Goal: Transaction & Acquisition: Purchase product/service

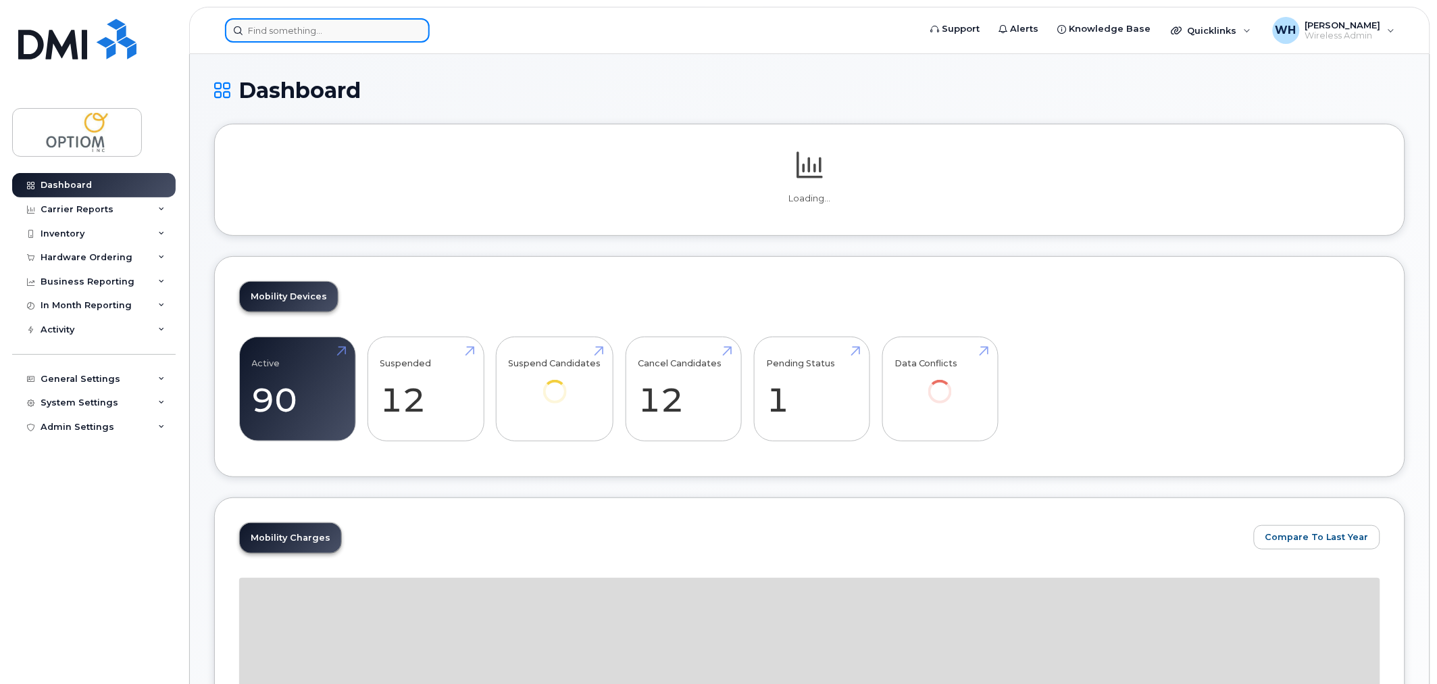
click at [288, 30] on input at bounding box center [327, 30] width 205 height 24
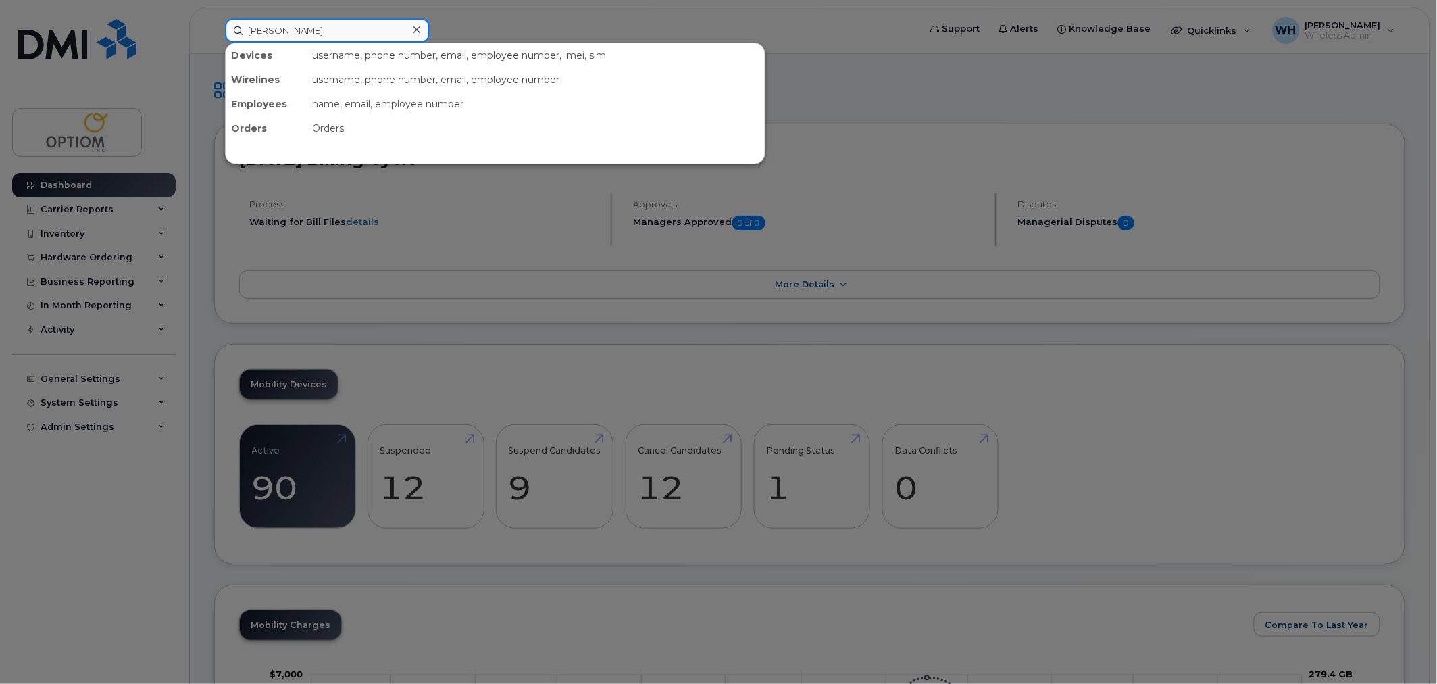
type input "christine"
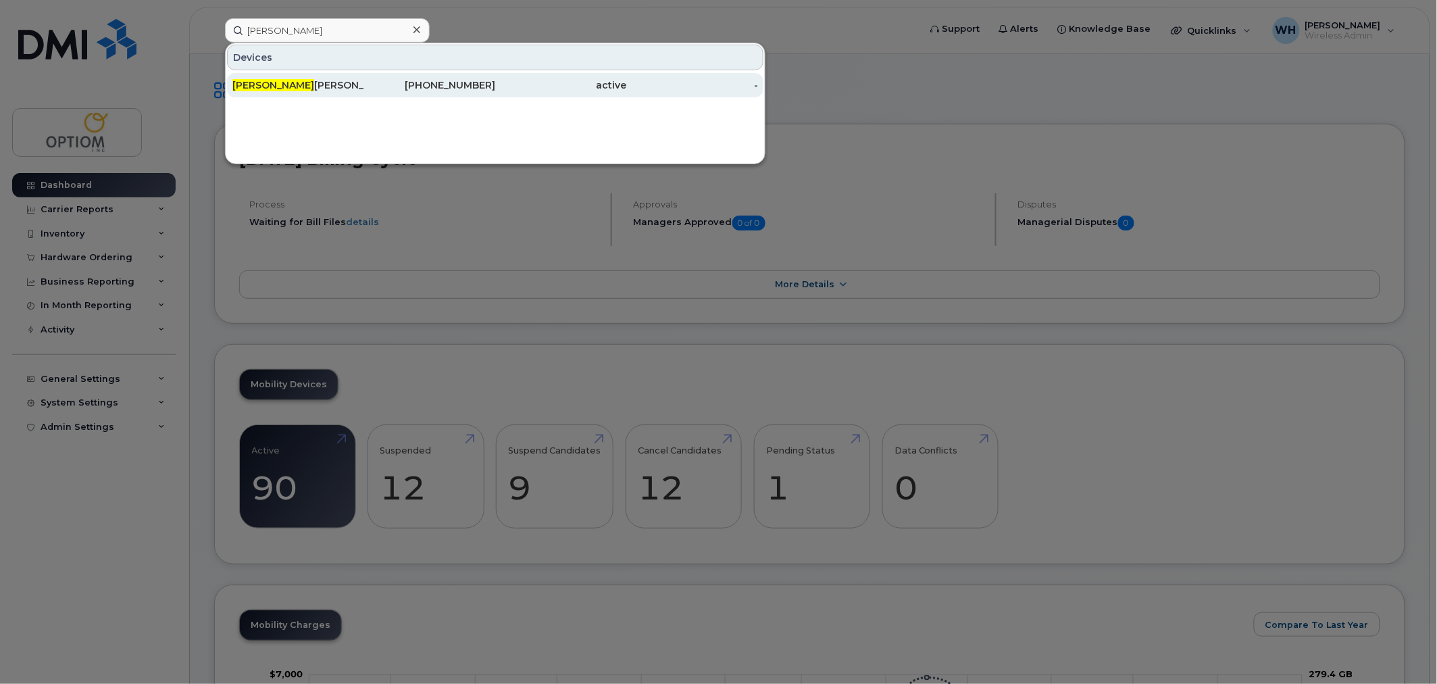
click at [299, 85] on div "Christine Campbell" at bounding box center [298, 85] width 132 height 14
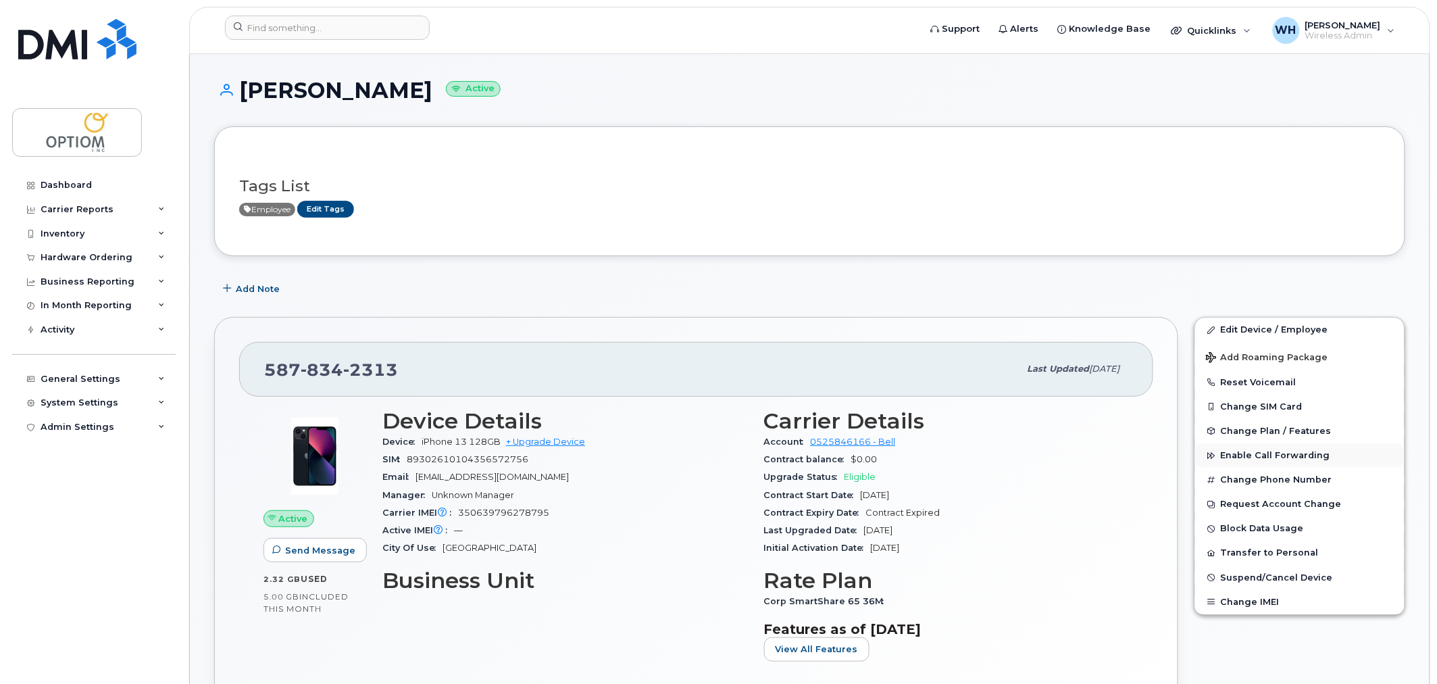
click at [1287, 460] on span "Enable Call Forwarding" at bounding box center [1275, 456] width 109 height 10
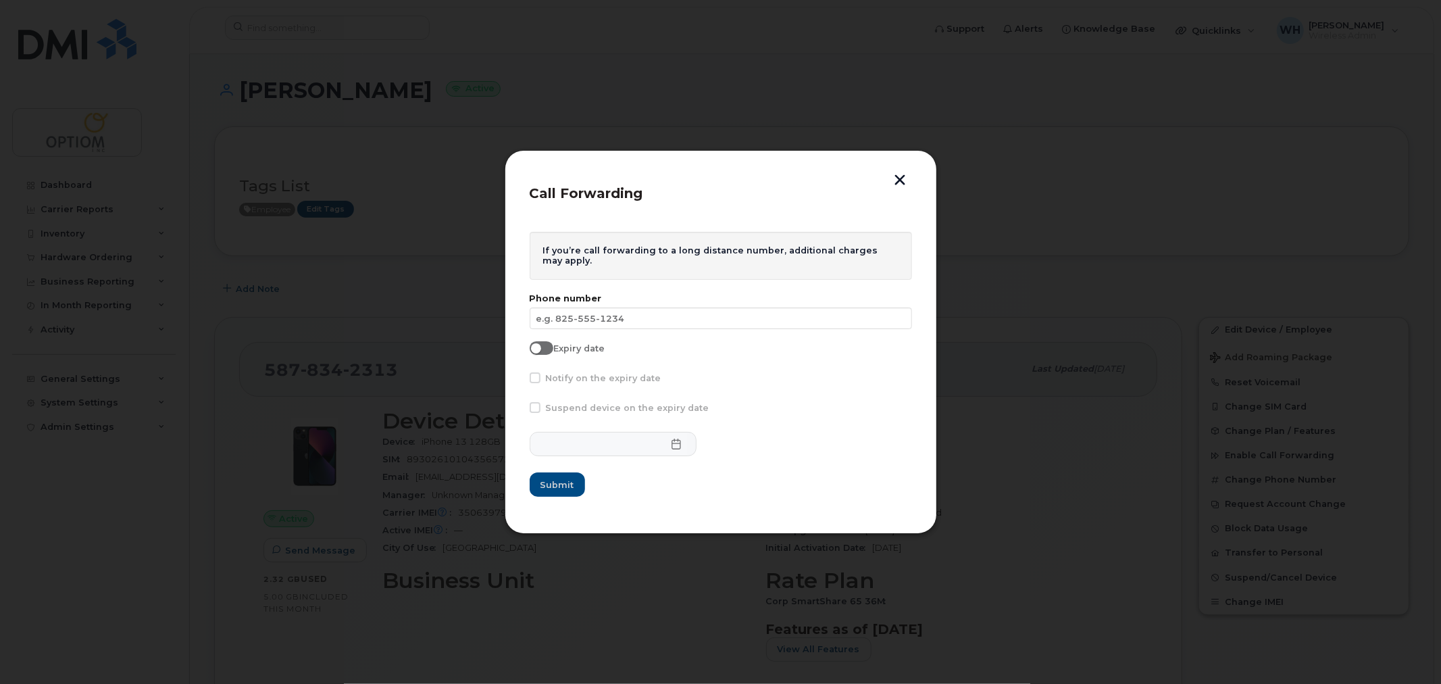
click at [551, 343] on label "Expiry date" at bounding box center [567, 348] width 75 height 14
click at [541, 343] on input "Expiry date" at bounding box center [535, 346] width 11 height 11
checkbox input "true"
click at [671, 447] on icon at bounding box center [676, 444] width 11 height 11
click at [903, 454] on div at bounding box center [721, 444] width 383 height 24
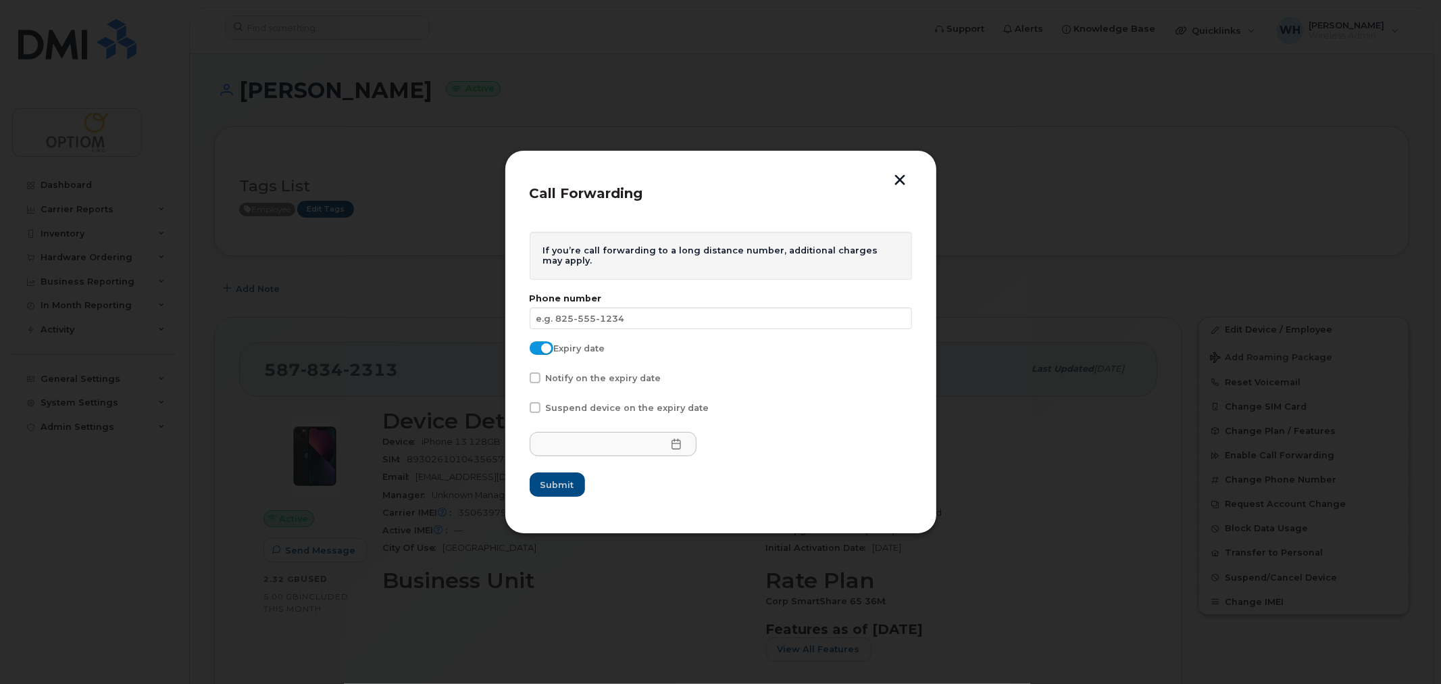
click at [899, 180] on button "button" at bounding box center [901, 181] width 20 height 14
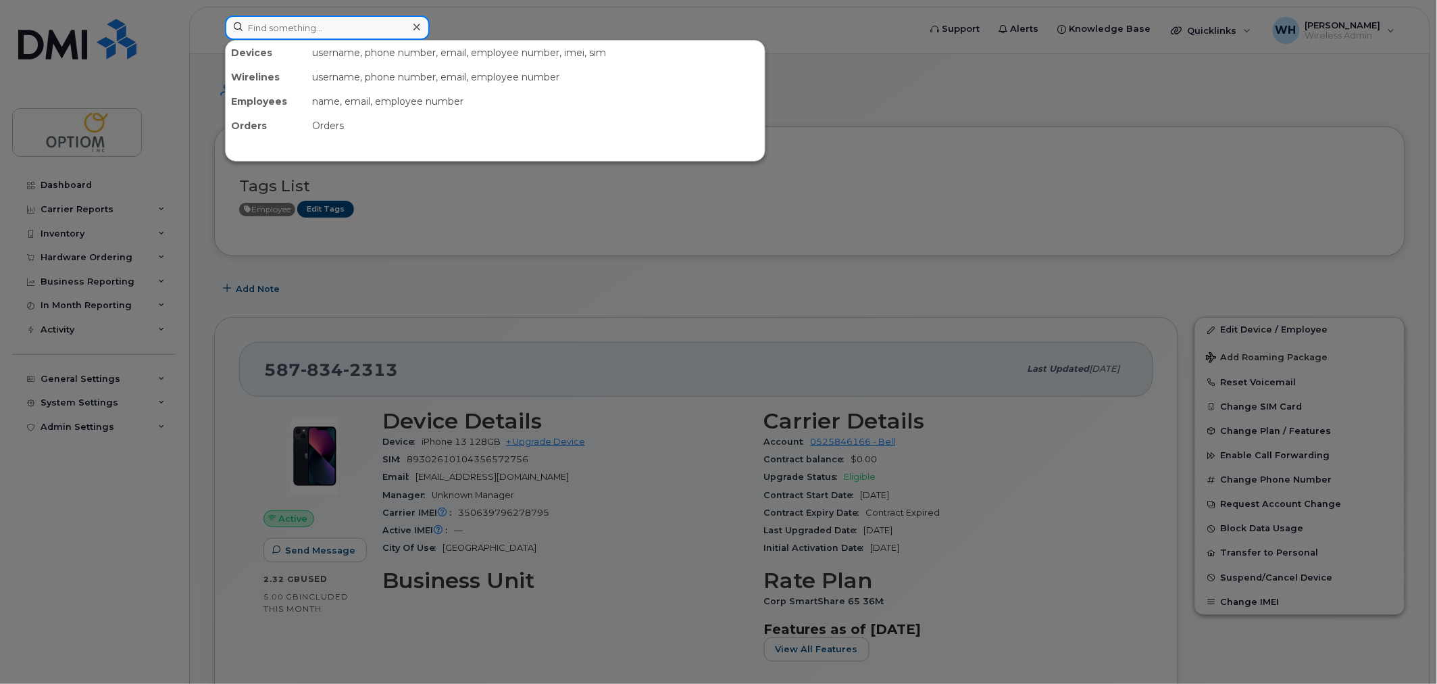
click at [345, 23] on input at bounding box center [327, 28] width 205 height 24
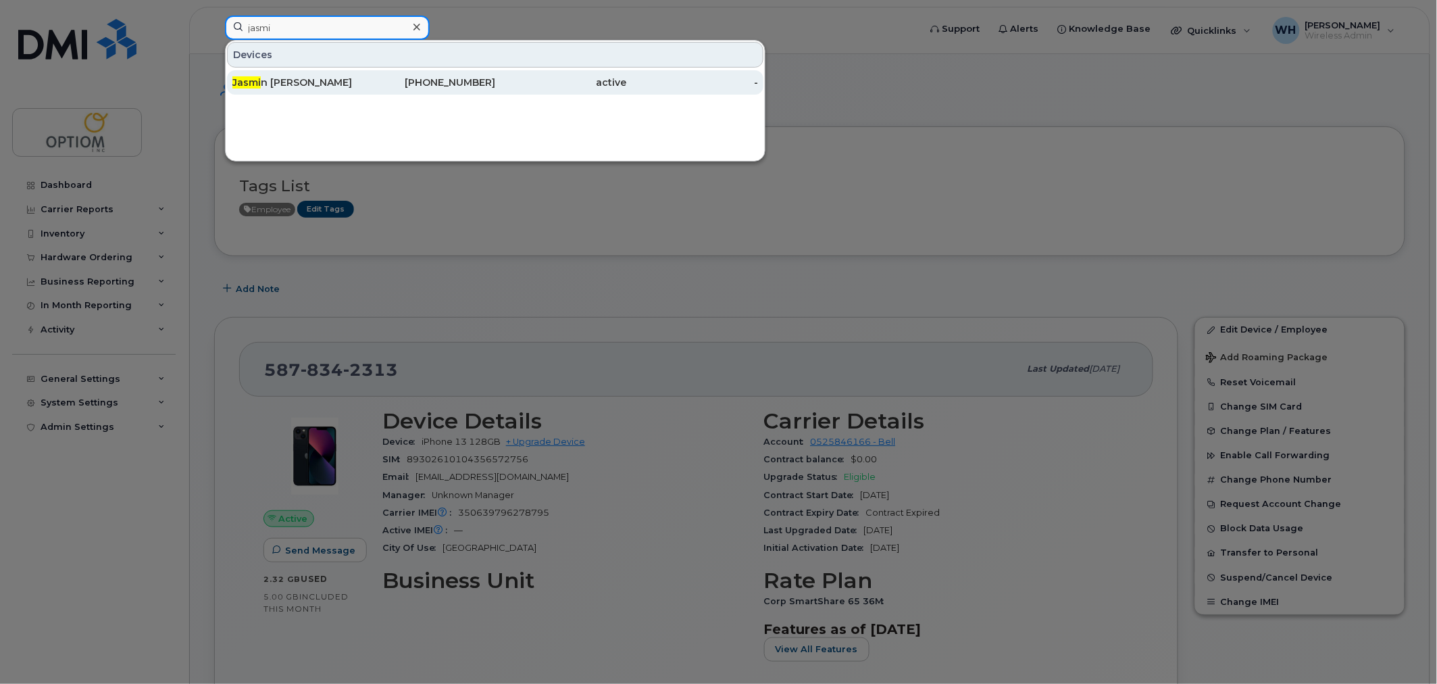
type input "jasmi"
click at [382, 83] on div "604-679-6387" at bounding box center [430, 83] width 132 height 14
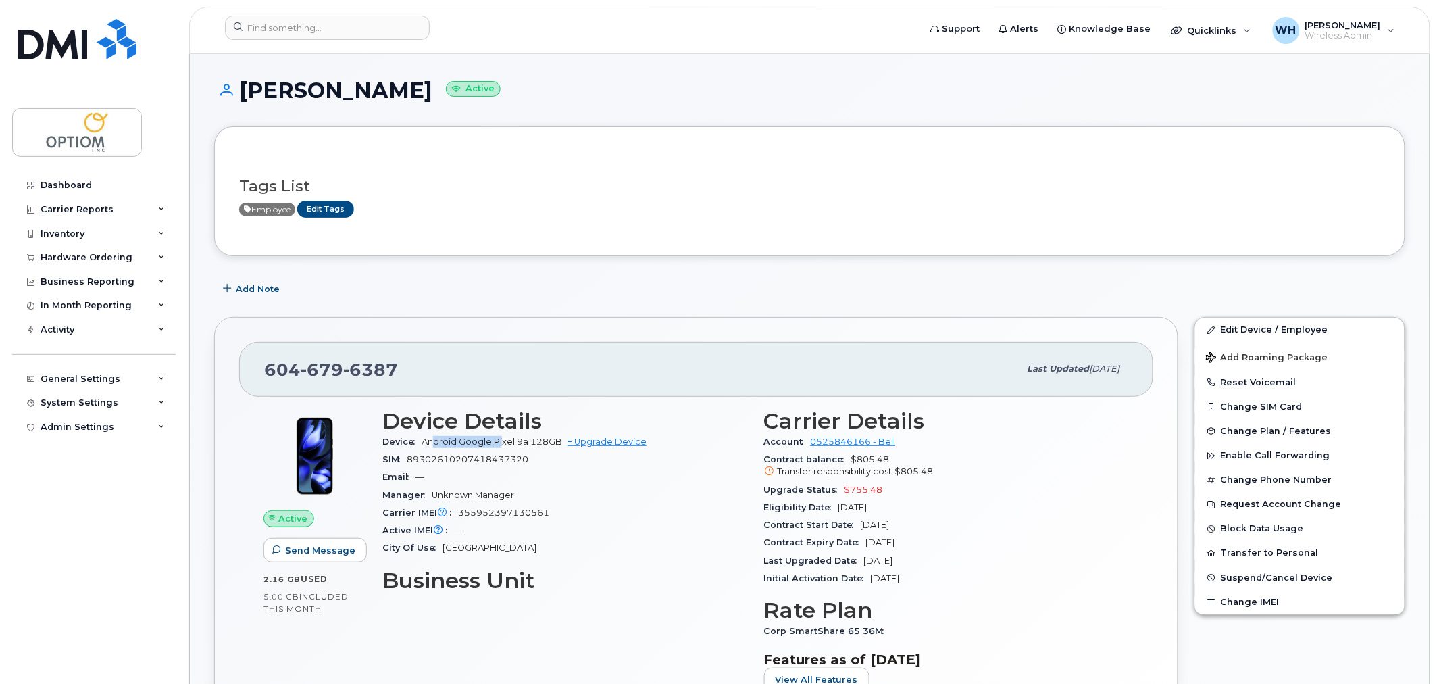
drag, startPoint x: 437, startPoint y: 444, endPoint x: 502, endPoint y: 442, distance: 64.9
click at [502, 442] on span "Android Google Pixel 9a 128GB" at bounding box center [492, 442] width 141 height 10
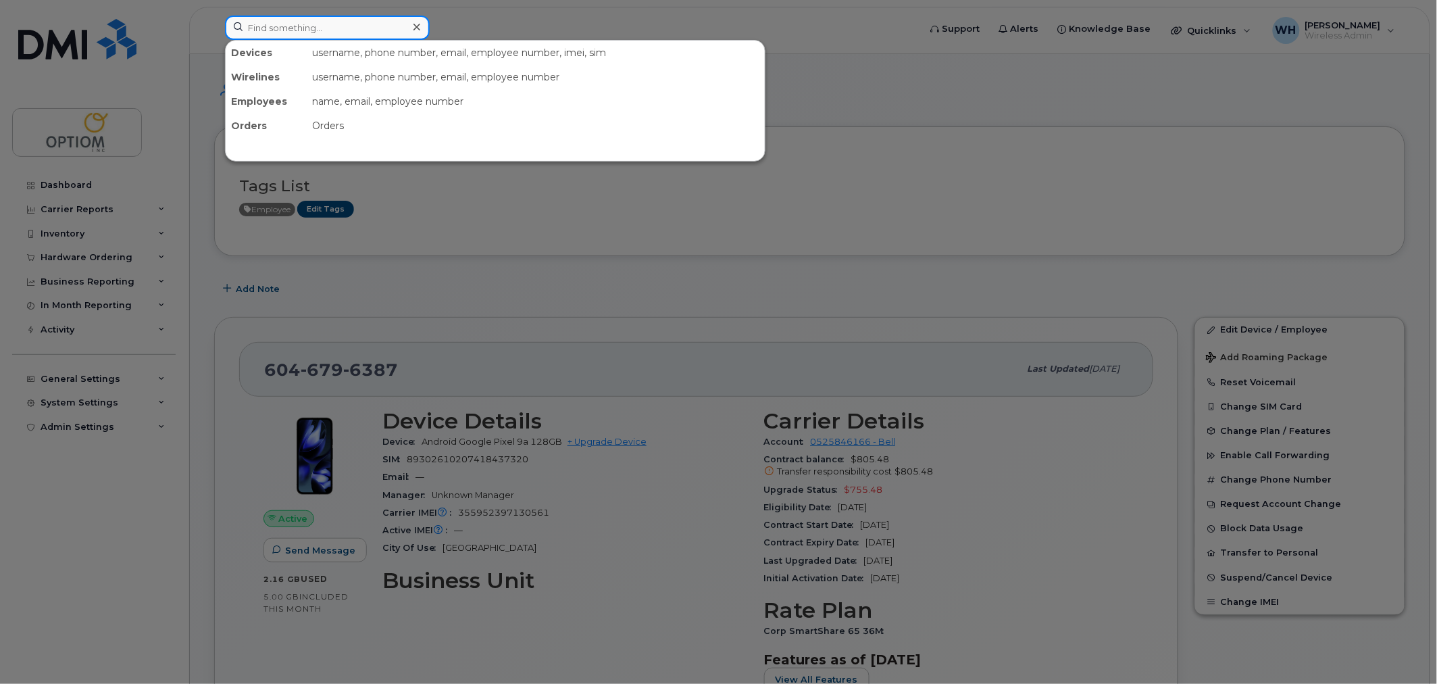
click at [324, 19] on input at bounding box center [327, 28] width 205 height 24
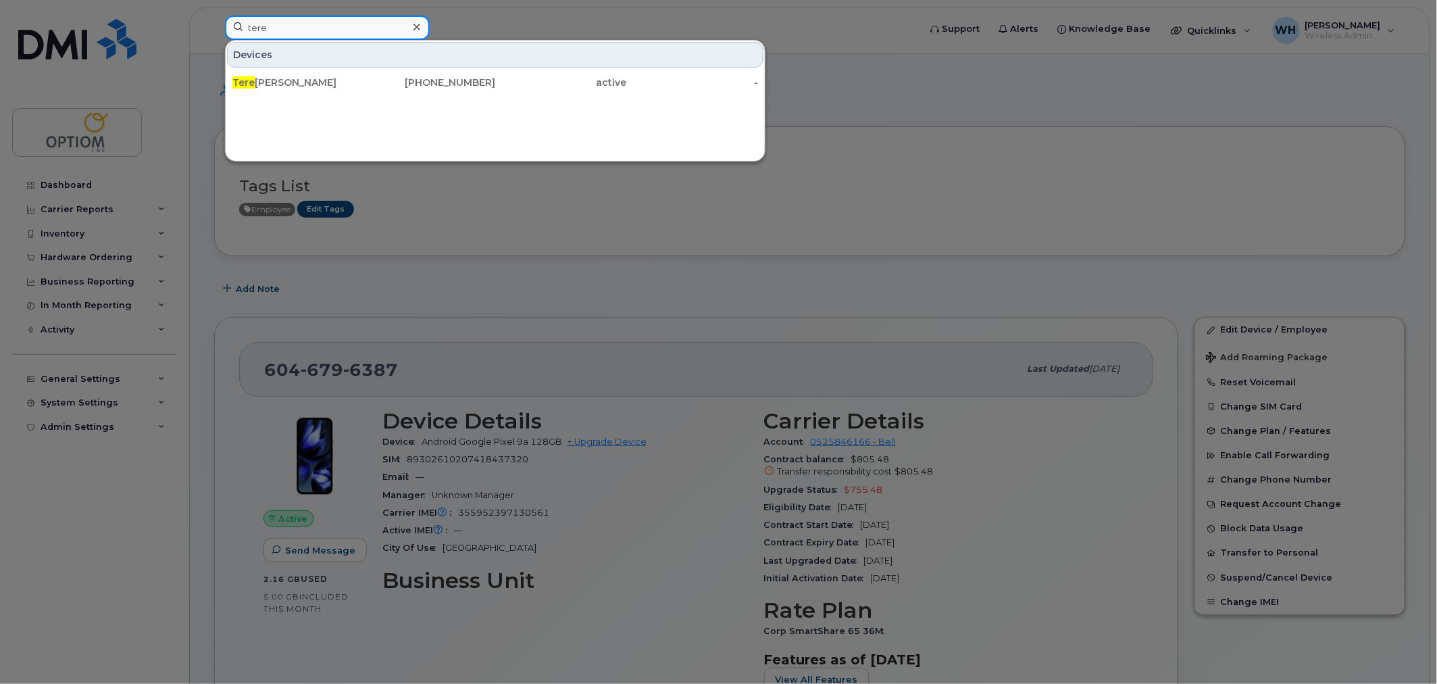
type input "tere"
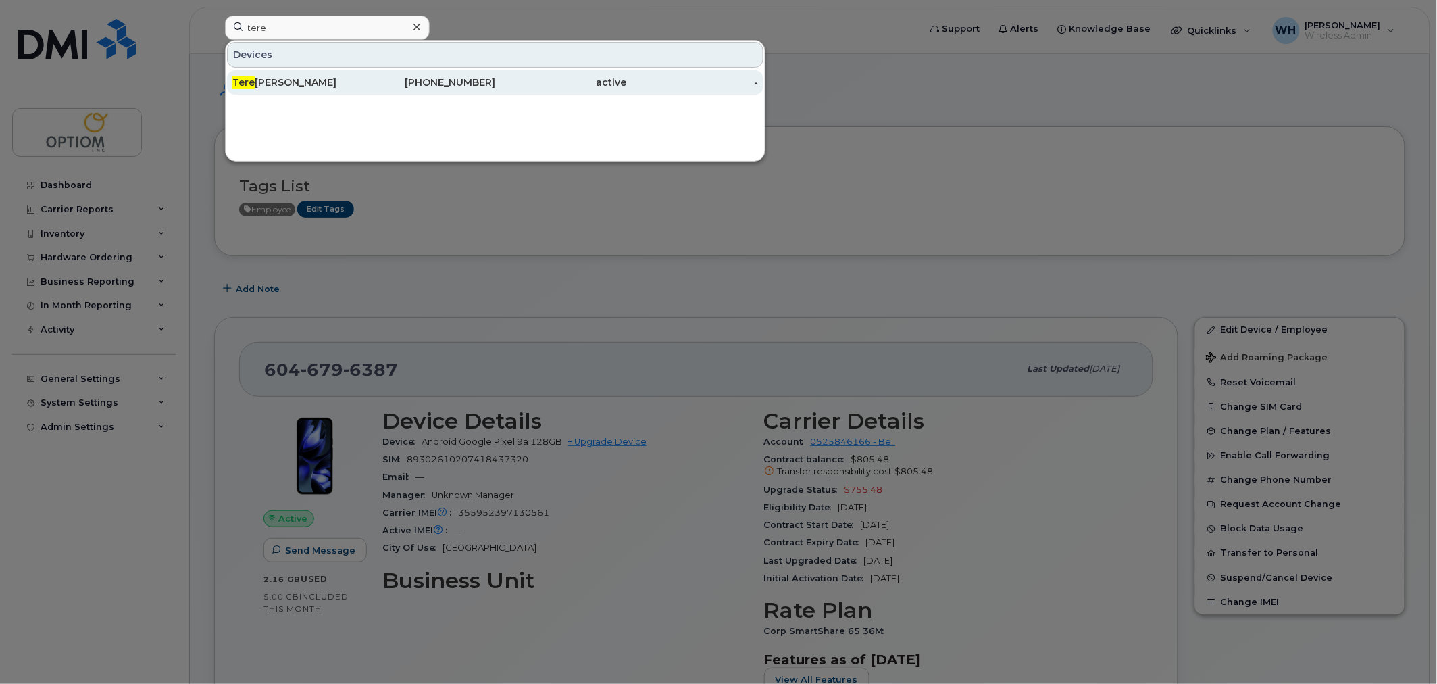
drag, startPoint x: 328, startPoint y: 73, endPoint x: 334, endPoint y: 82, distance: 10.3
click at [329, 78] on div "Tere na Huxtable" at bounding box center [298, 83] width 132 height 14
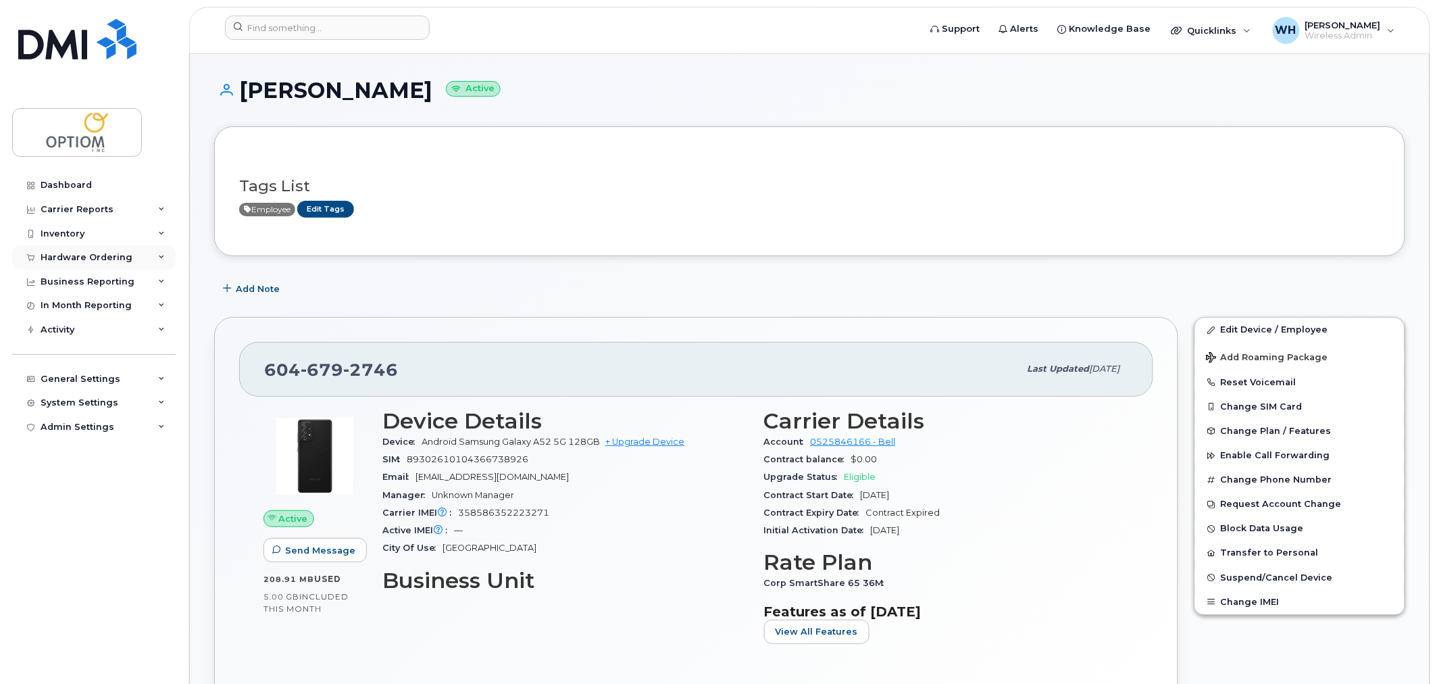
click at [95, 260] on div "Hardware Ordering" at bounding box center [87, 257] width 92 height 11
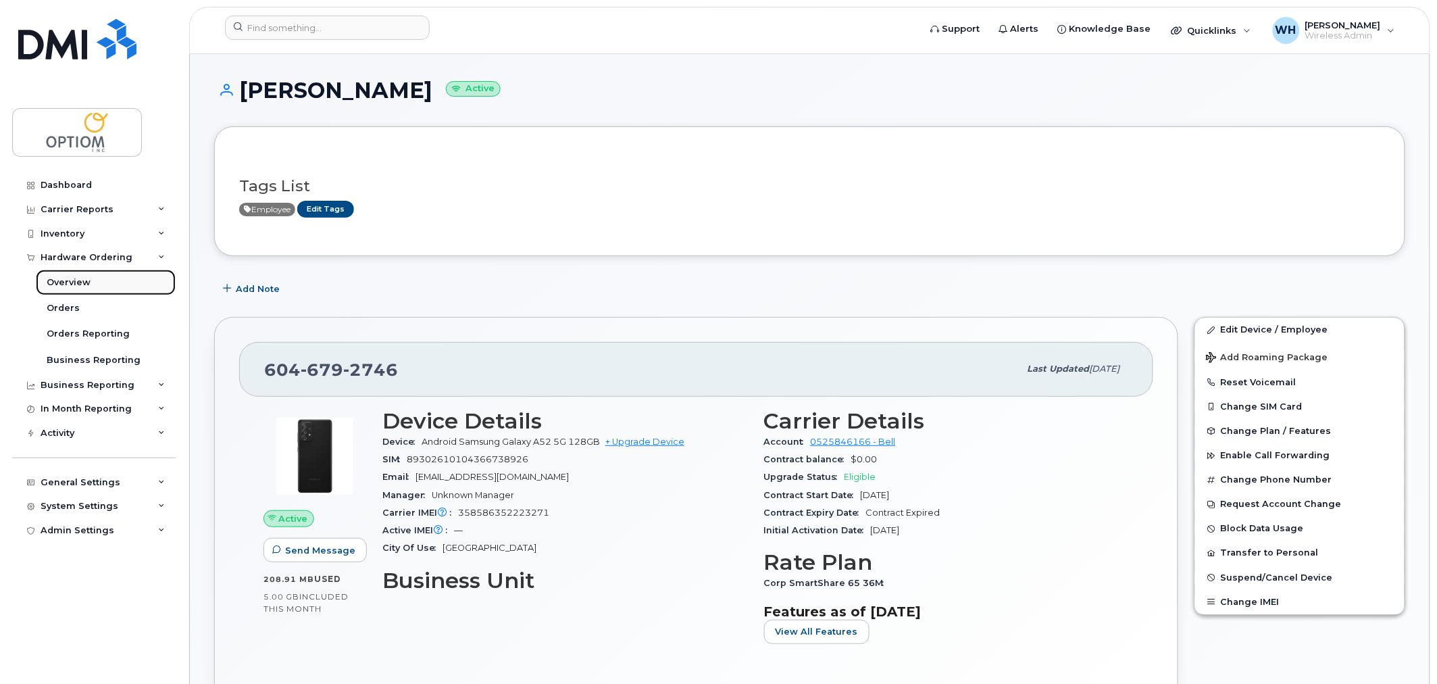
click at [90, 288] on link "Overview" at bounding box center [106, 283] width 140 height 26
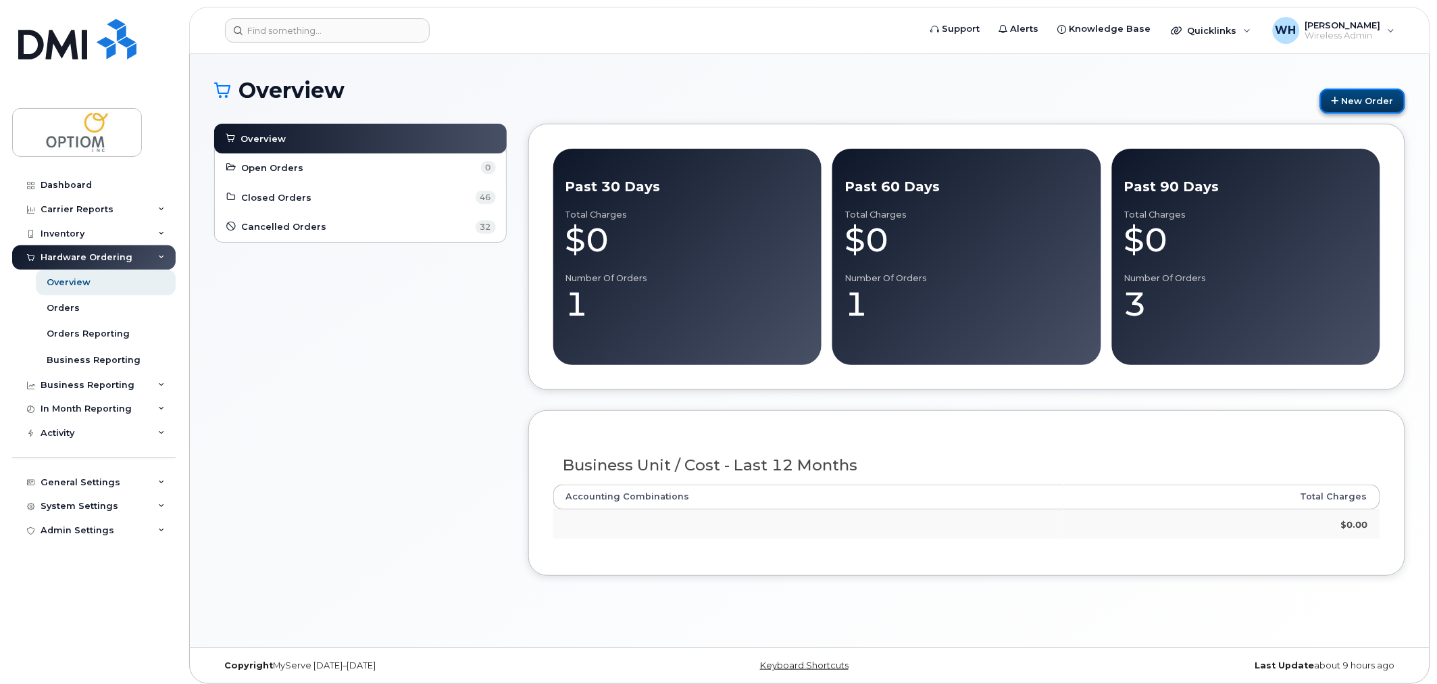
click at [1348, 91] on link "New Order" at bounding box center [1363, 101] width 85 height 25
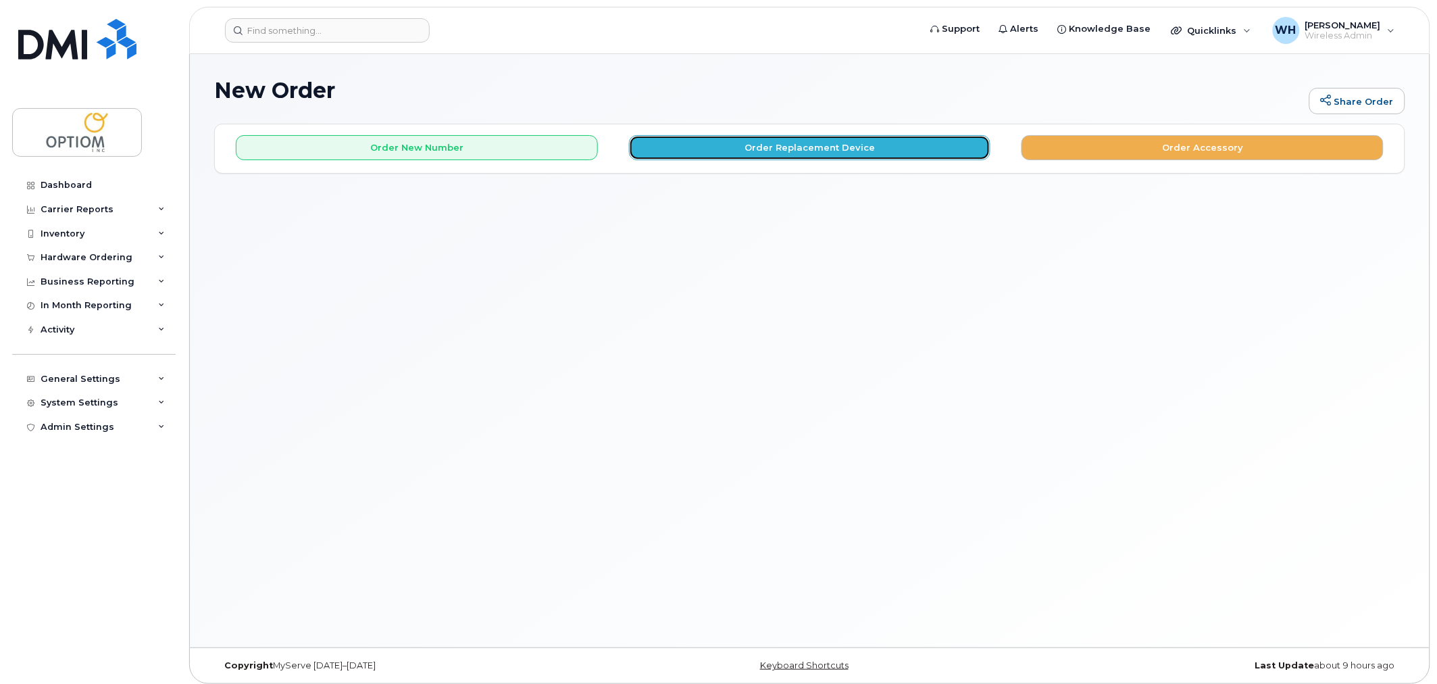
click at [830, 145] on button "Order Replacement Device" at bounding box center [810, 147] width 362 height 25
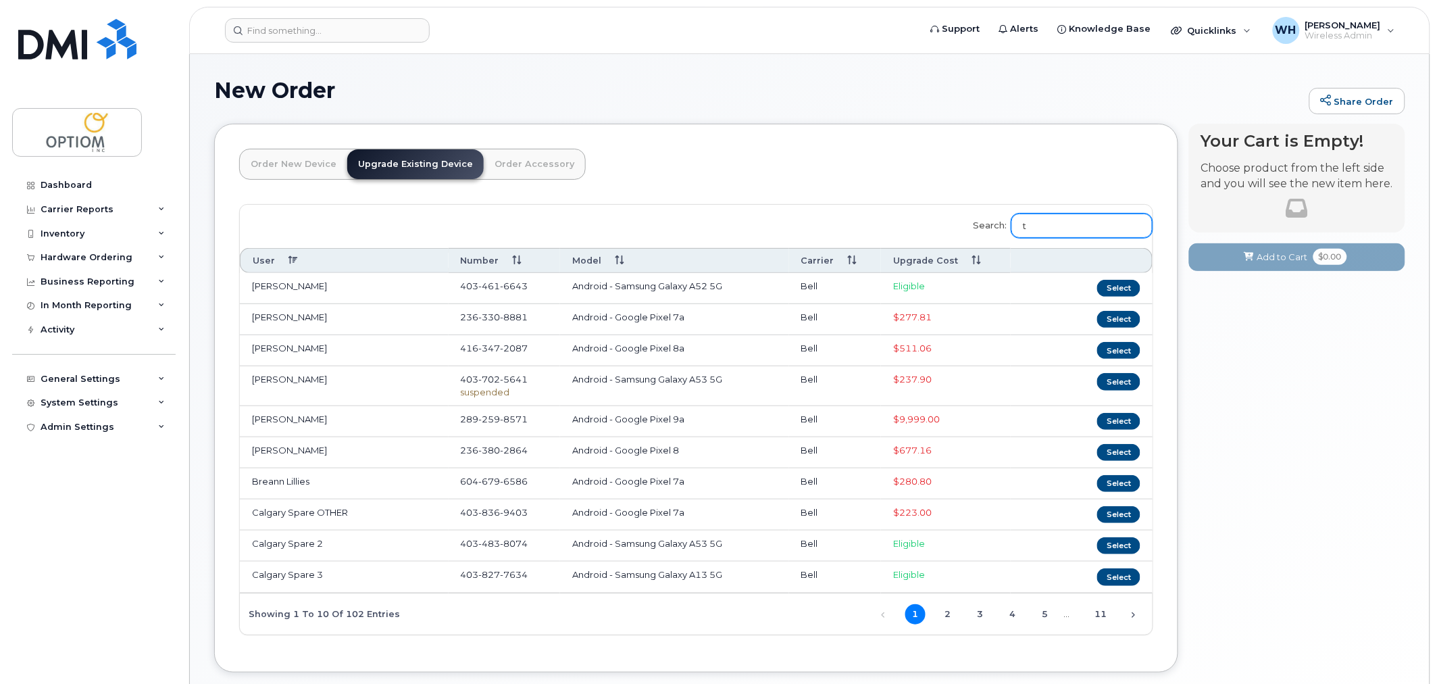
click at [1071, 226] on input "t" at bounding box center [1082, 226] width 141 height 24
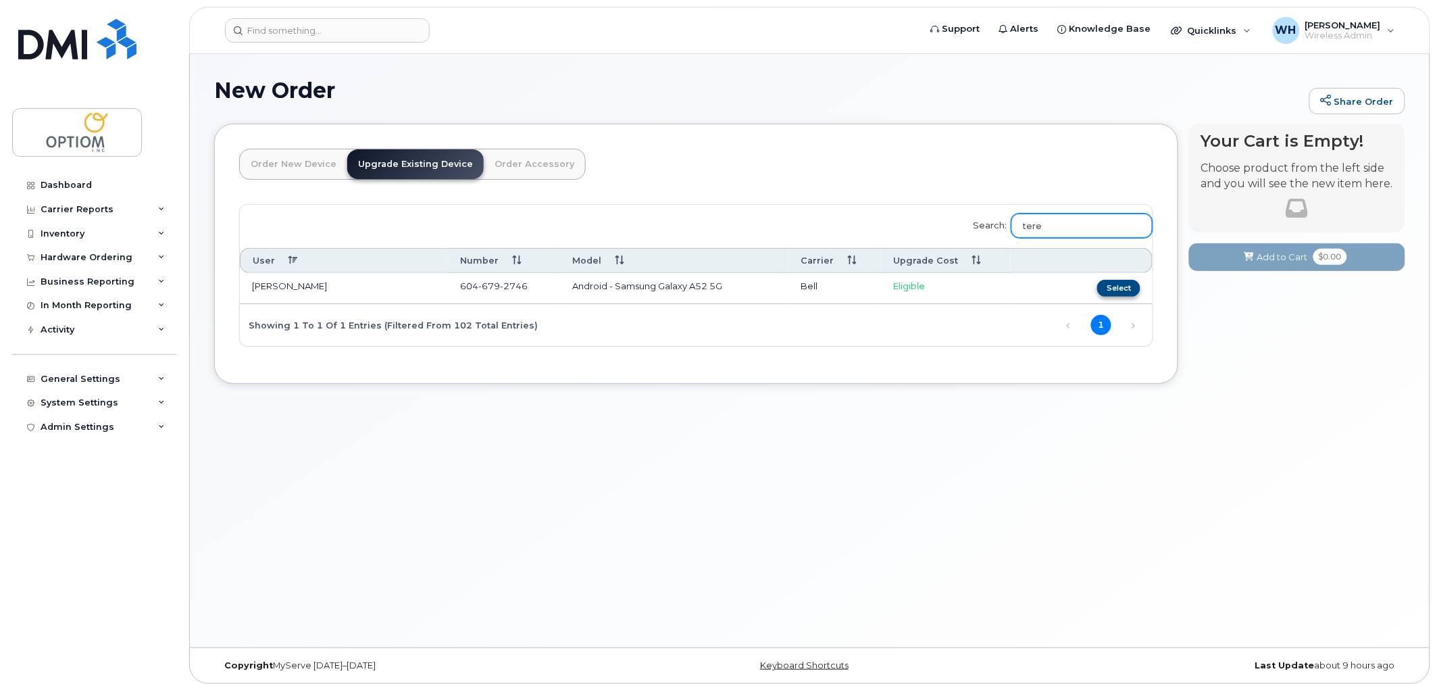
type input "tere"
click at [1115, 293] on button "Select" at bounding box center [1119, 288] width 43 height 17
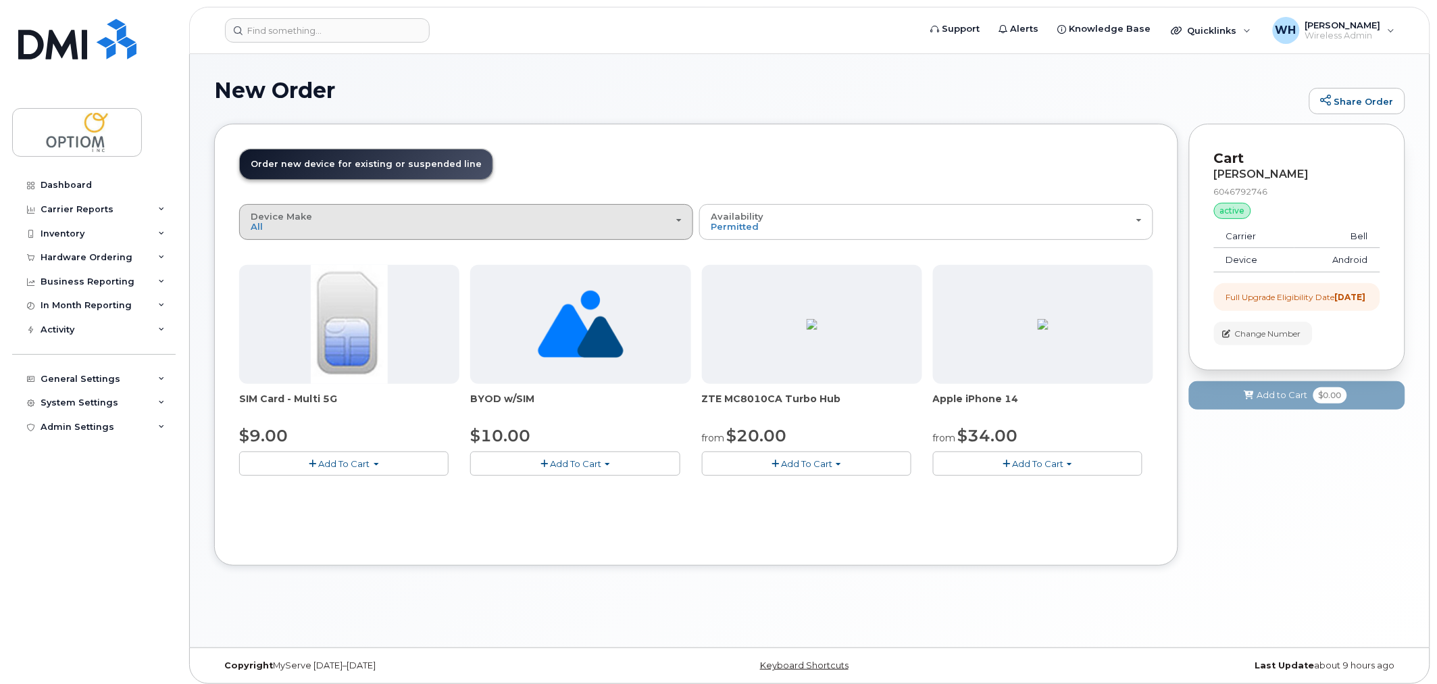
click at [512, 218] on div "Device Make All HUB iPhone Unknown" at bounding box center [466, 222] width 431 height 21
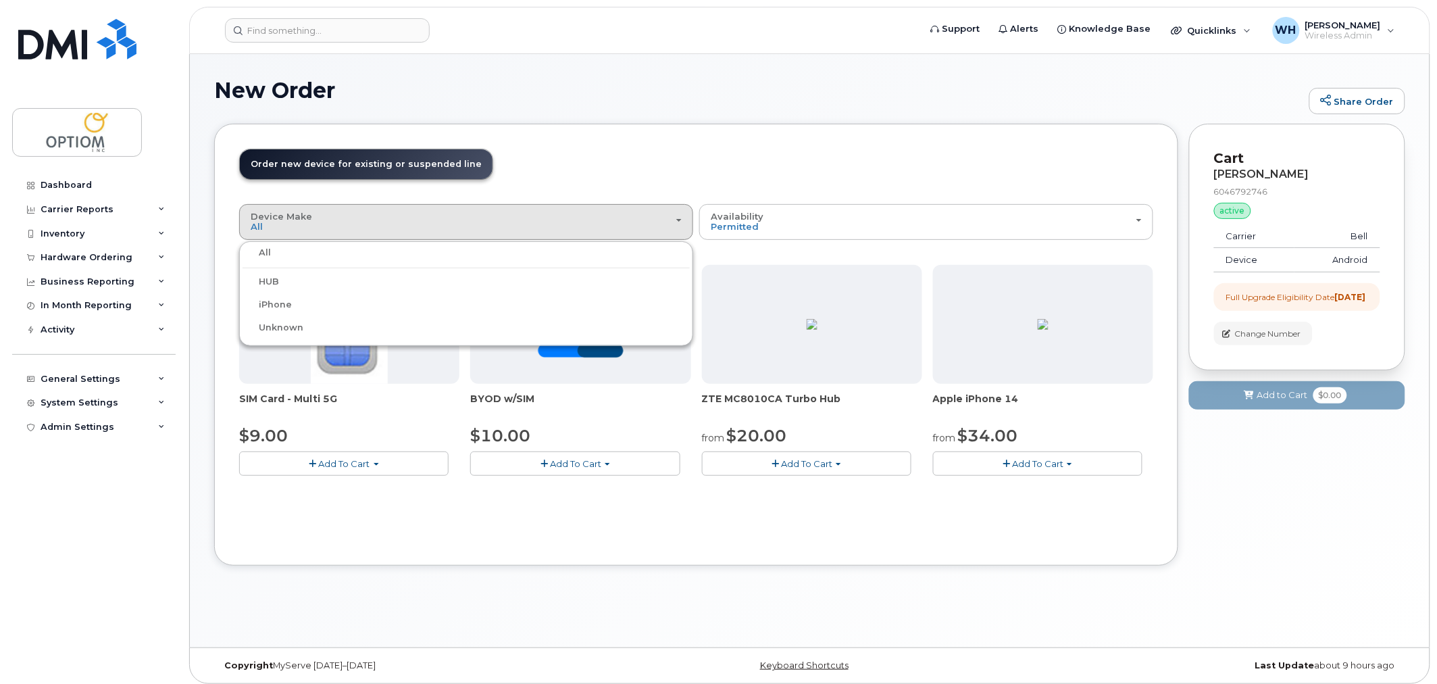
click at [307, 253] on div "All" at bounding box center [466, 253] width 447 height 16
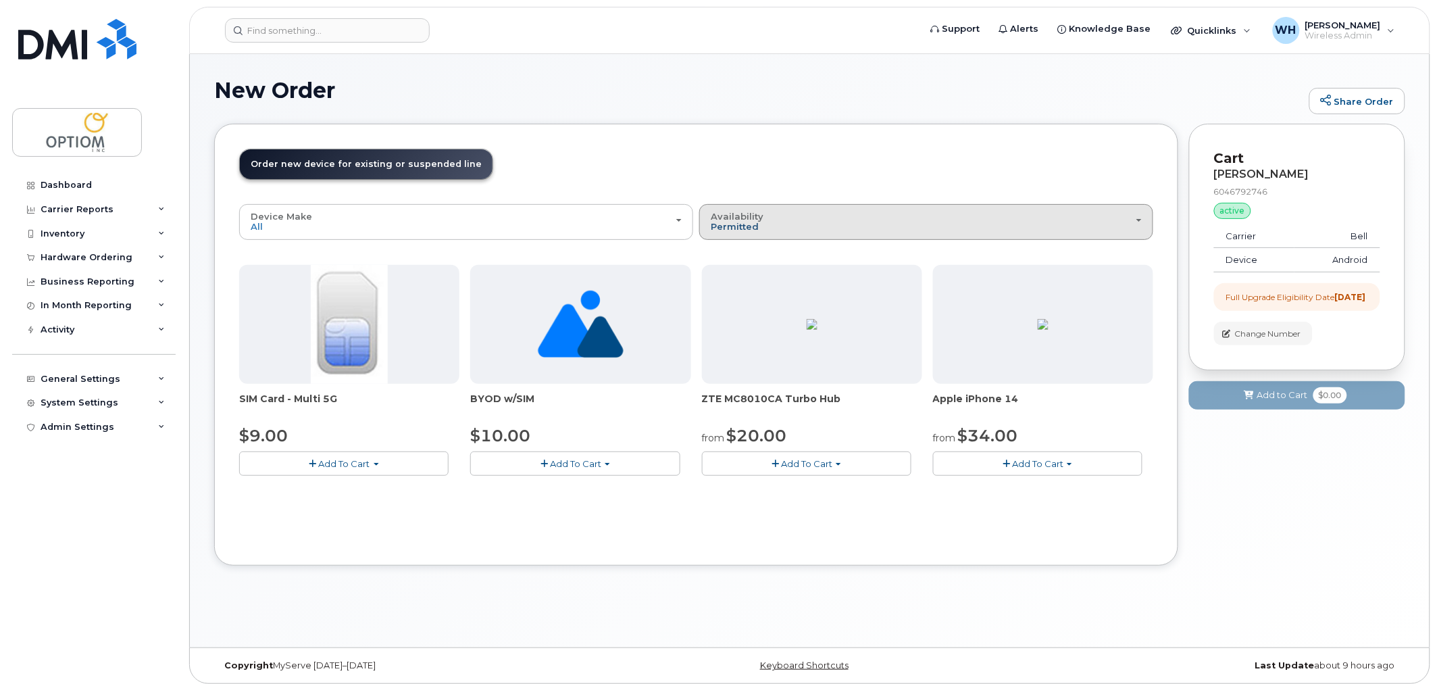
click at [753, 221] on span "Permitted" at bounding box center [735, 226] width 48 height 11
click at [729, 276] on label "All" at bounding box center [717, 276] width 28 height 16
click at [0, 0] on input "All" at bounding box center [0, 0] width 0 height 0
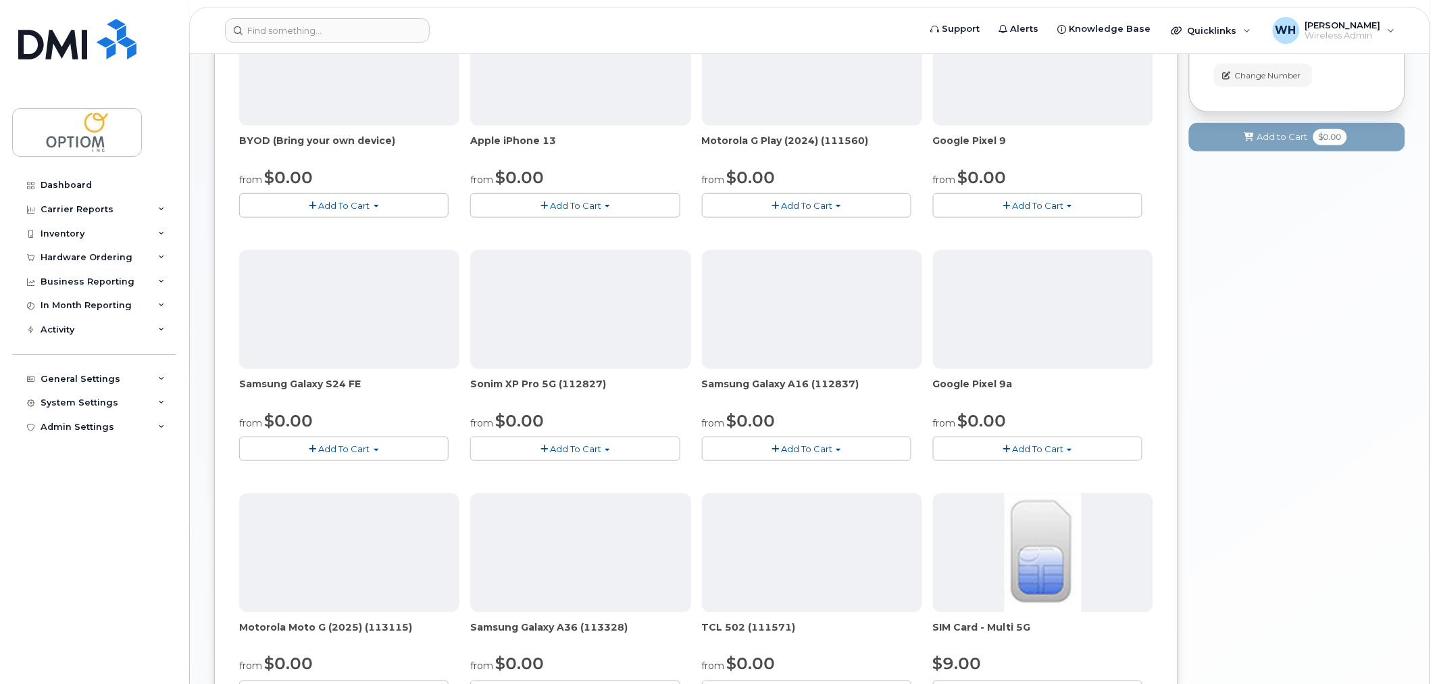
scroll to position [257, 0]
click at [1033, 445] on span "Add To Cart" at bounding box center [1037, 449] width 51 height 11
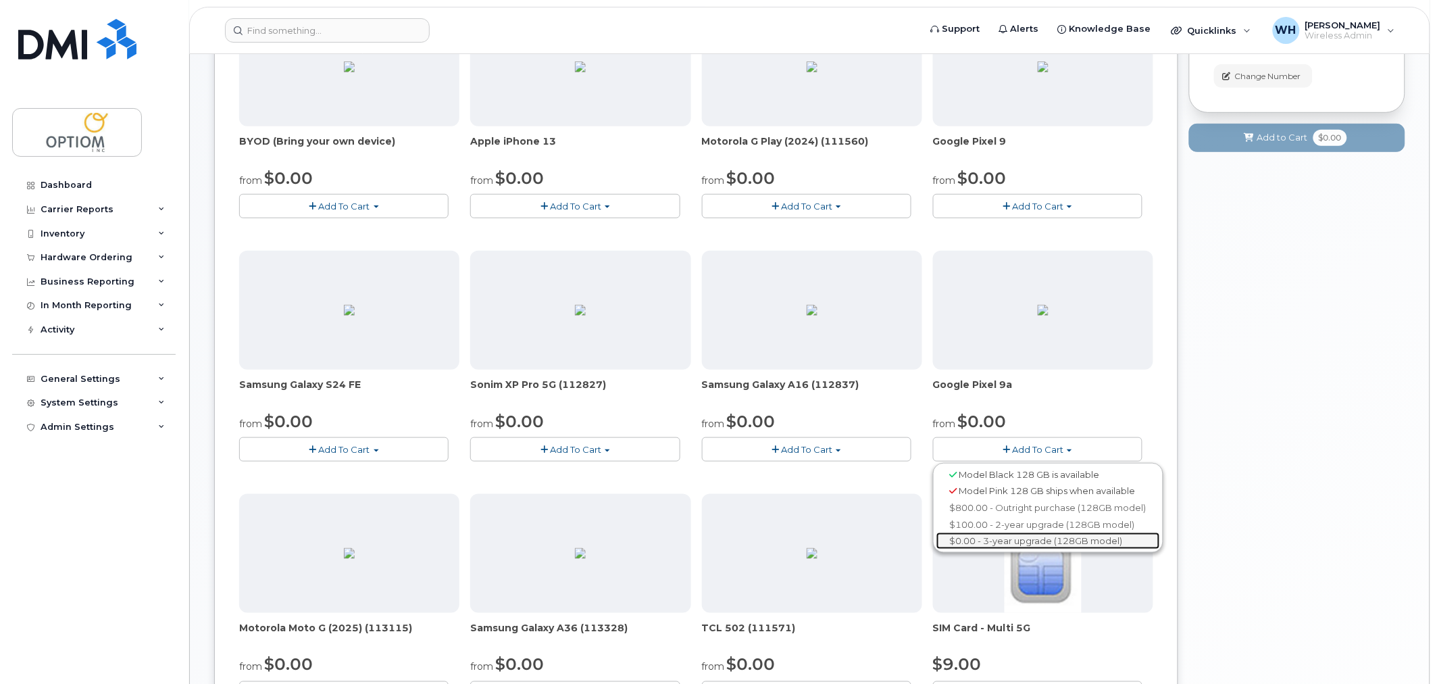
click at [1051, 543] on link "$0.00 - 3-year upgrade (128GB model)" at bounding box center [1049, 541] width 224 height 17
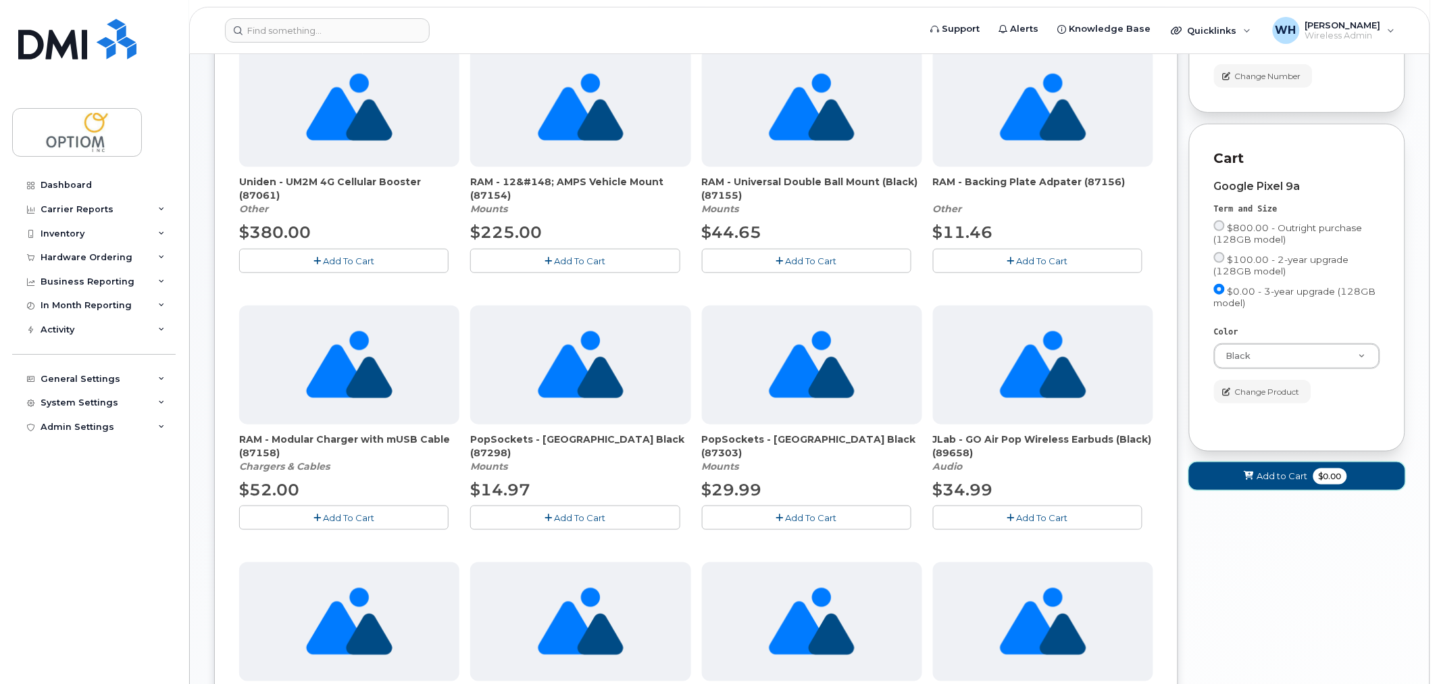
click at [1295, 483] on span "Add to Cart" at bounding box center [1283, 476] width 51 height 13
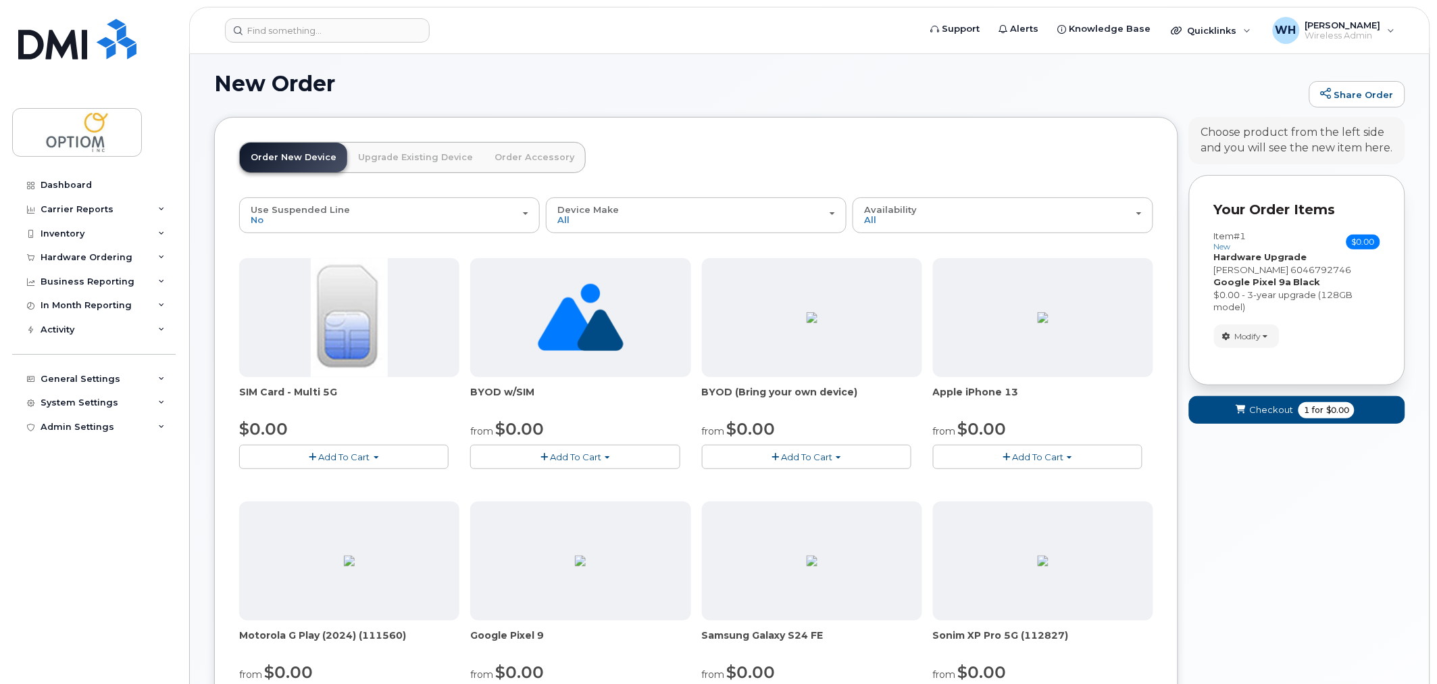
scroll to position [0, 0]
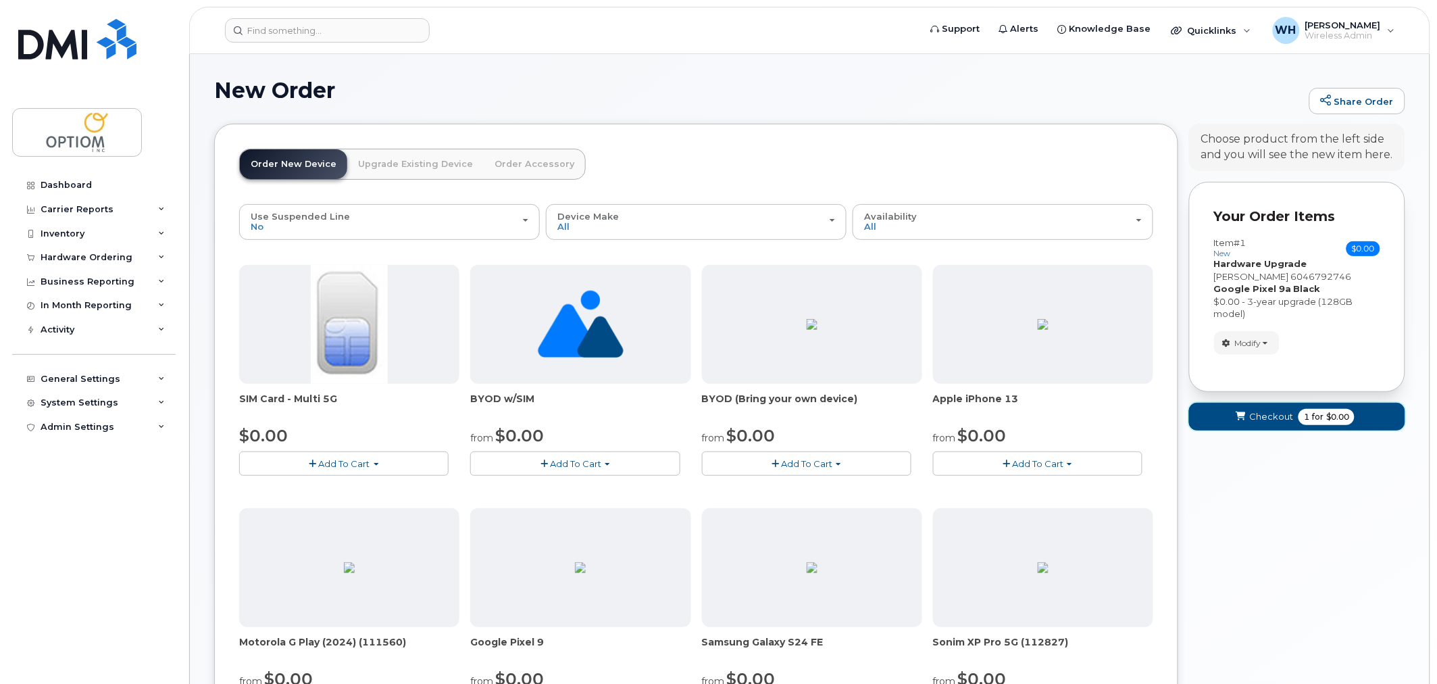
click at [1279, 420] on span "Checkout" at bounding box center [1272, 416] width 44 height 13
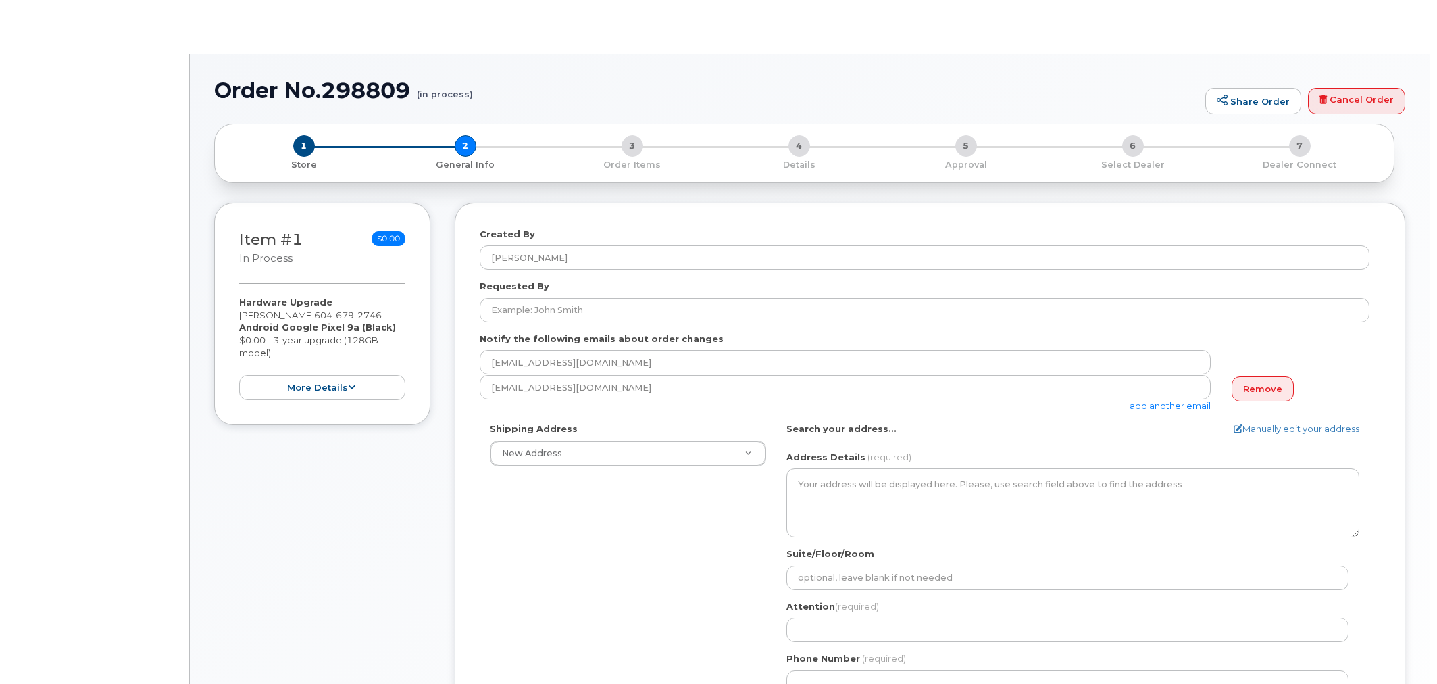
select select
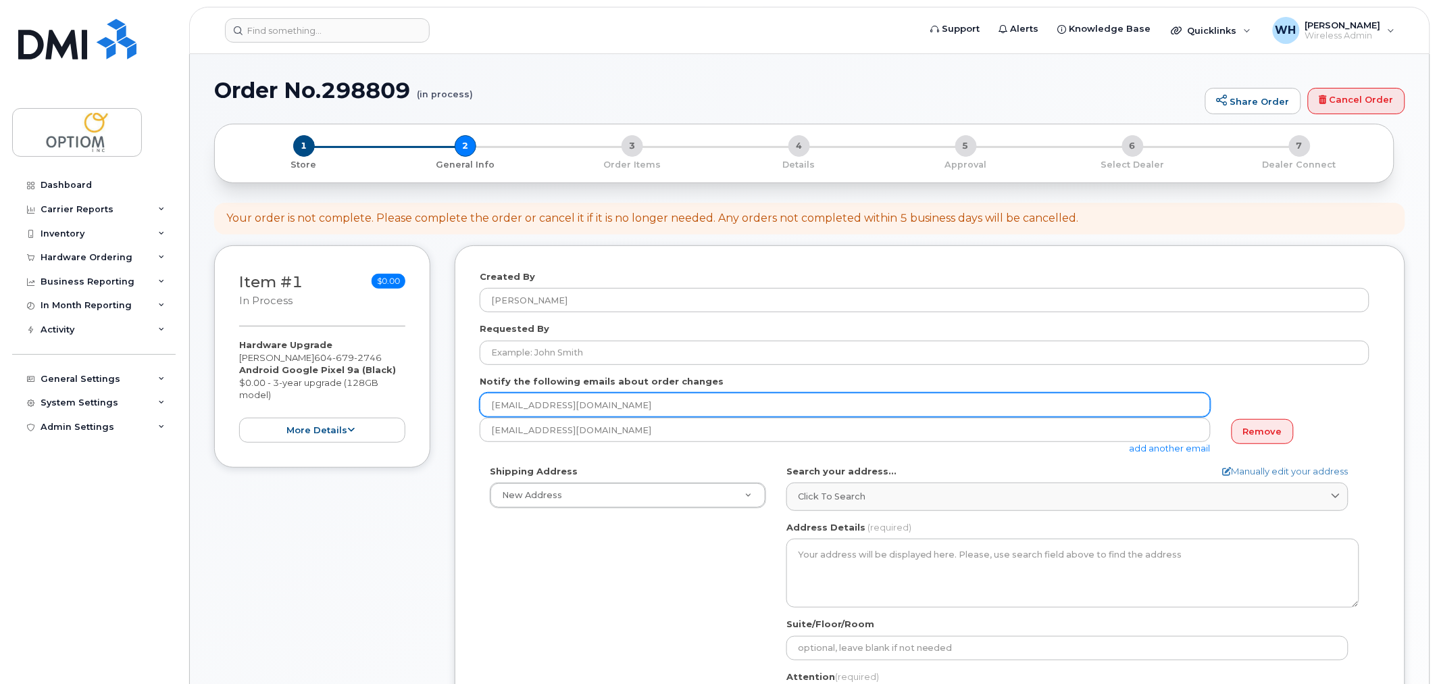
click at [1127, 409] on input "[EMAIL_ADDRESS][DOMAIN_NAME]" at bounding box center [845, 405] width 731 height 24
drag, startPoint x: 666, startPoint y: 408, endPoint x: 355, endPoint y: 407, distance: 310.2
click at [355, 407] on div "Item #1 in process $0.00 Hardware Upgrade [PERSON_NAME] [PHONE_NUMBER] Android …" at bounding box center [809, 629] width 1191 height 768
type input "[EMAIL_ADDRESS][DOMAIN_NAME]"
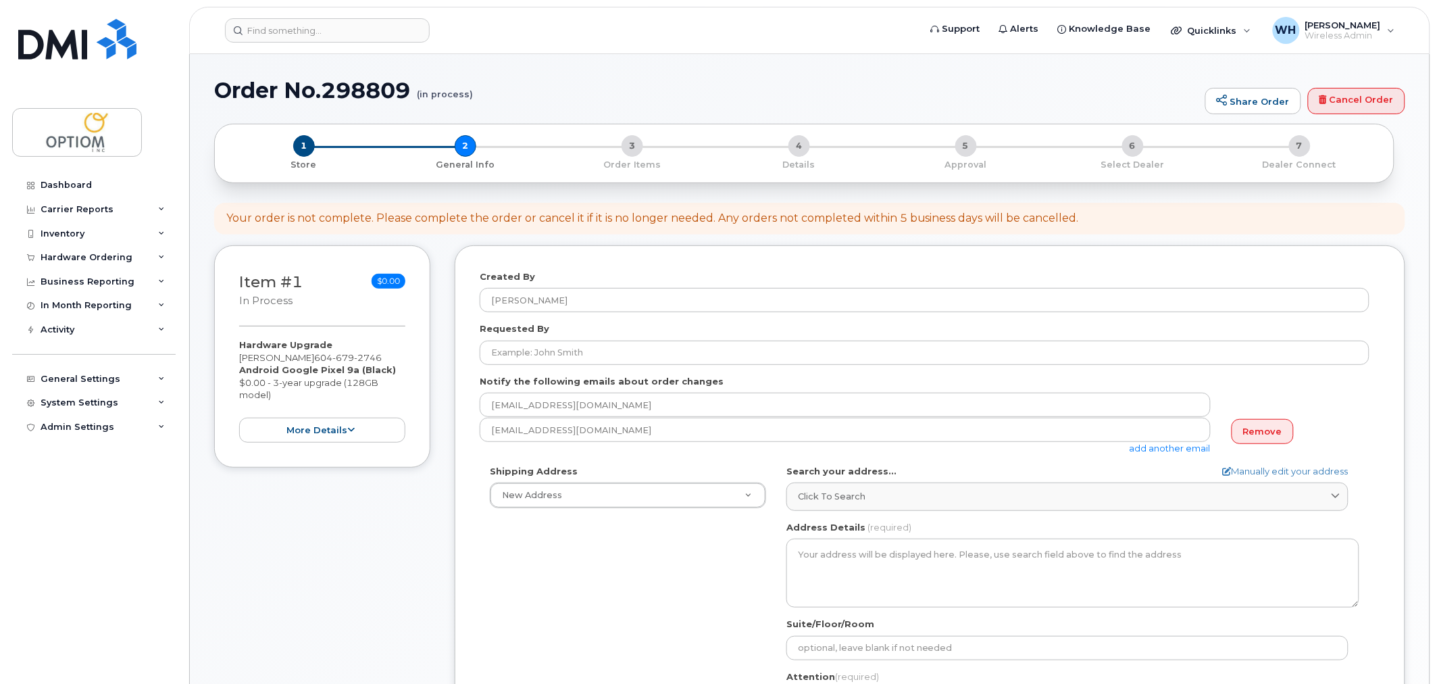
click at [579, 566] on div "Shipping Address New Address New Address 266 [PERSON_NAME] Optiom Inc. AB Searc…" at bounding box center [925, 620] width 890 height 310
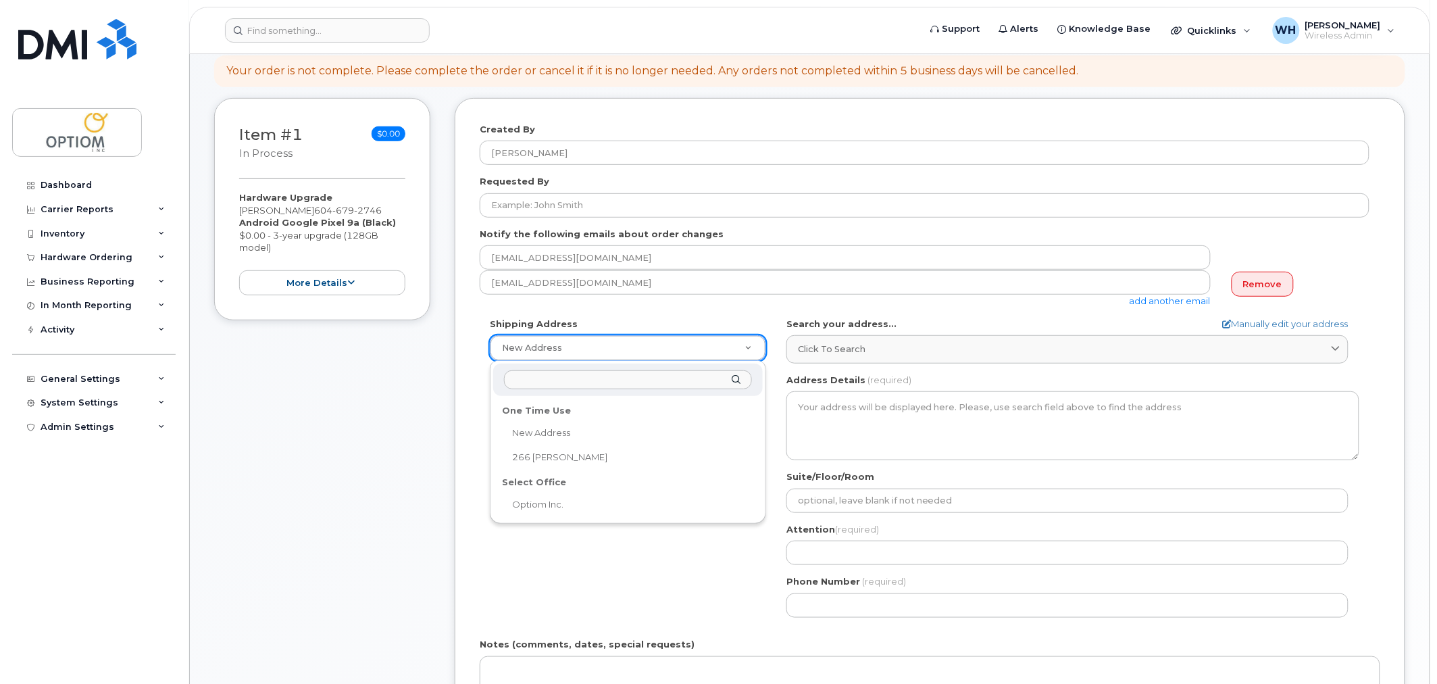
scroll to position [149, 0]
select select
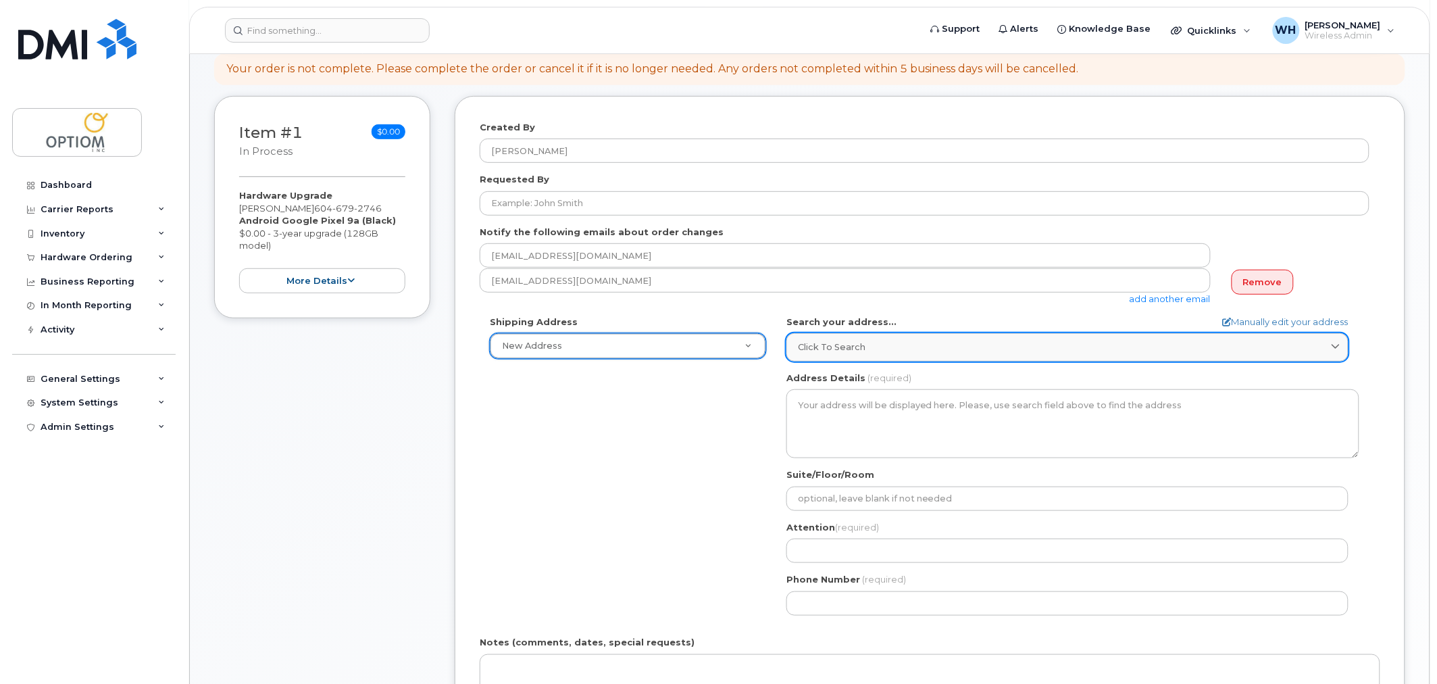
click at [853, 349] on span "Click to search" at bounding box center [832, 347] width 68 height 13
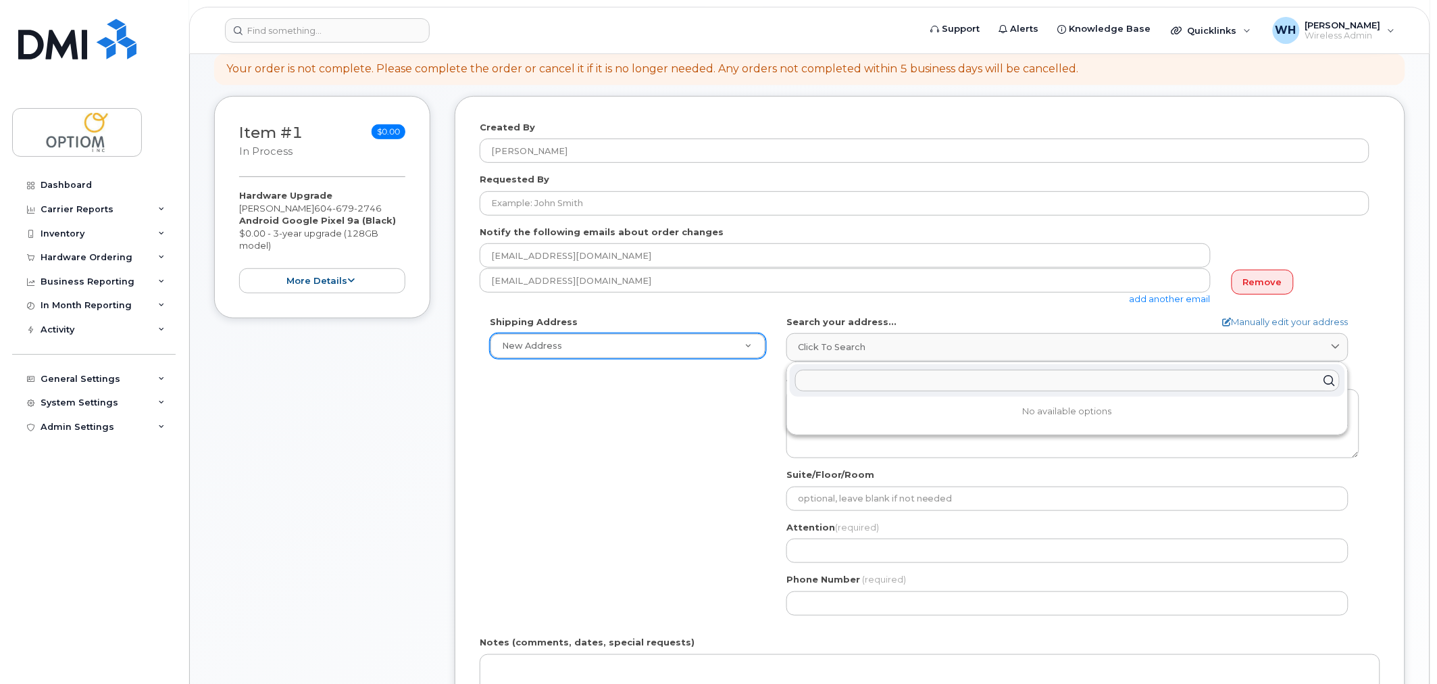
paste input "9525 201 St #314, Langley Twp, BC V1M 4A5"
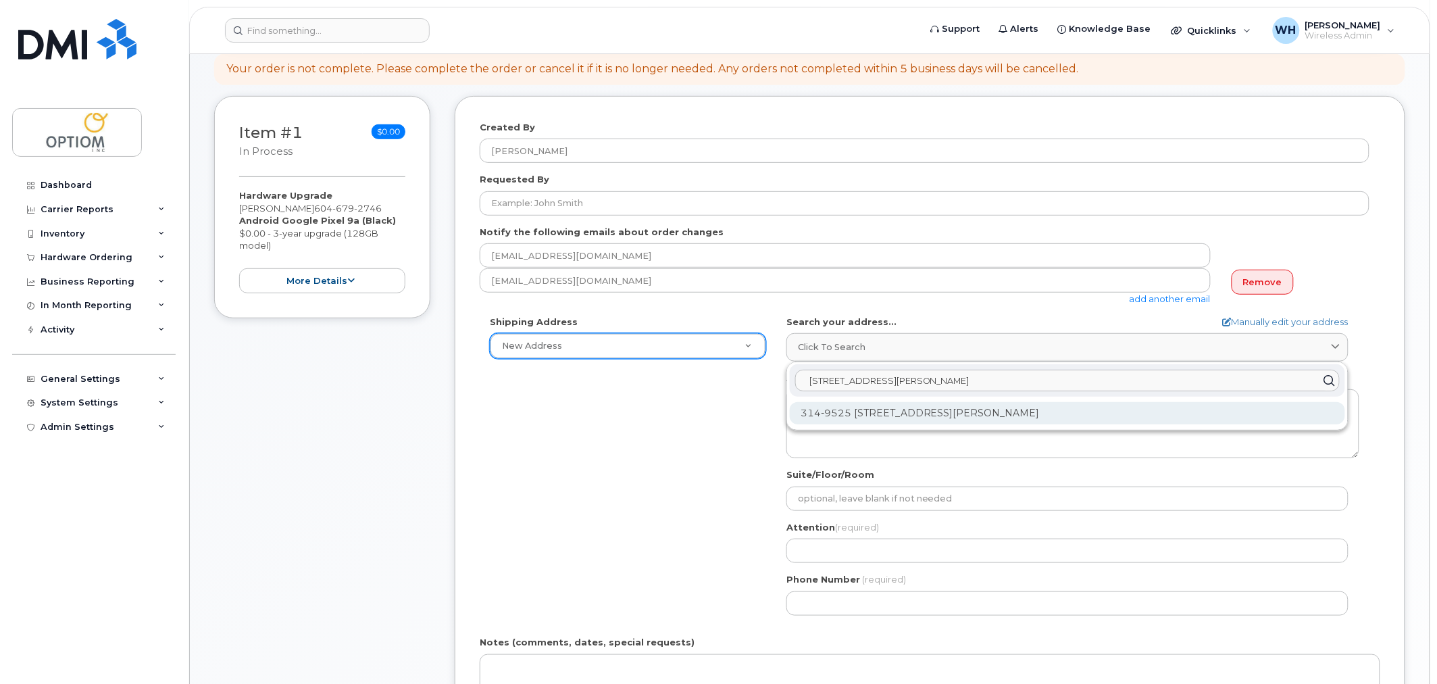
type input "9525 201 St #314, Langley Twp, BC V1M 4A5"
click at [903, 416] on div "314-9525 201 St Langley BC V1M 4A5" at bounding box center [1068, 413] width 556 height 22
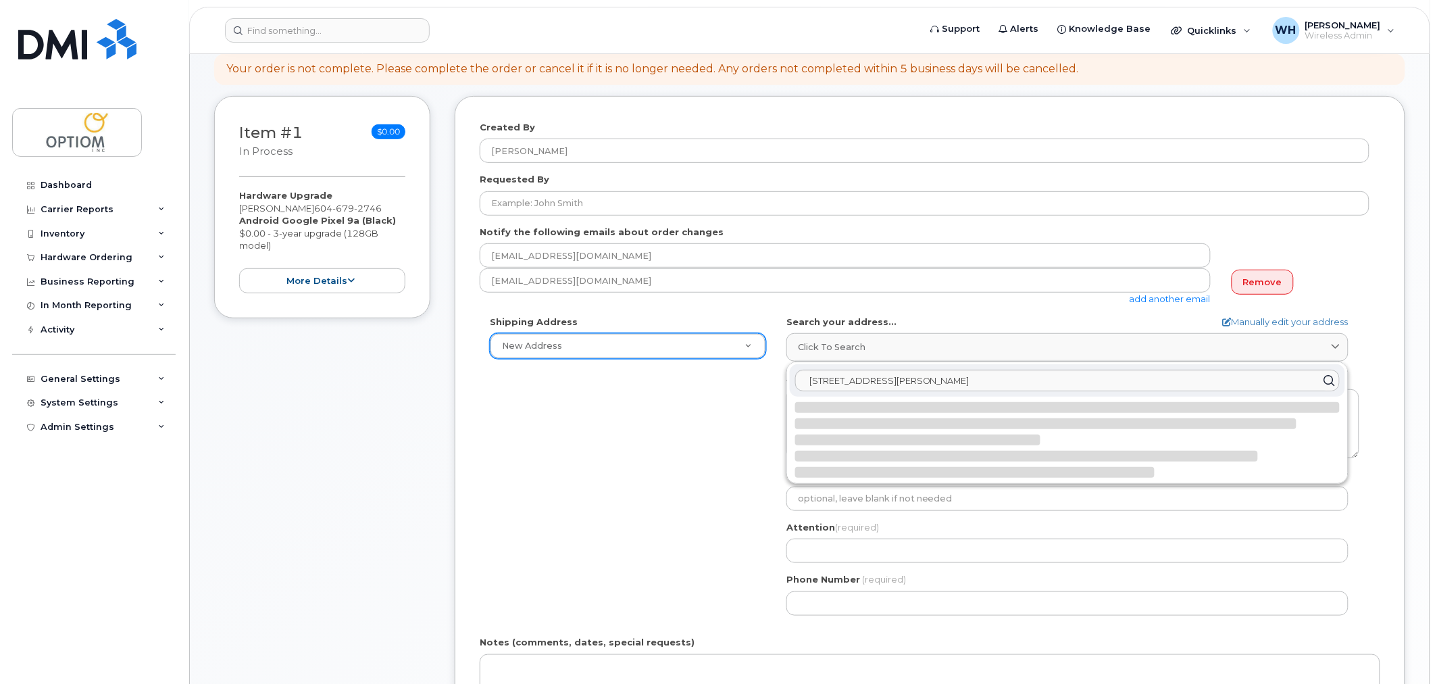
select select
type textarea "314-9525 201 St LANGLEY BC V1M 4A5 CANADA"
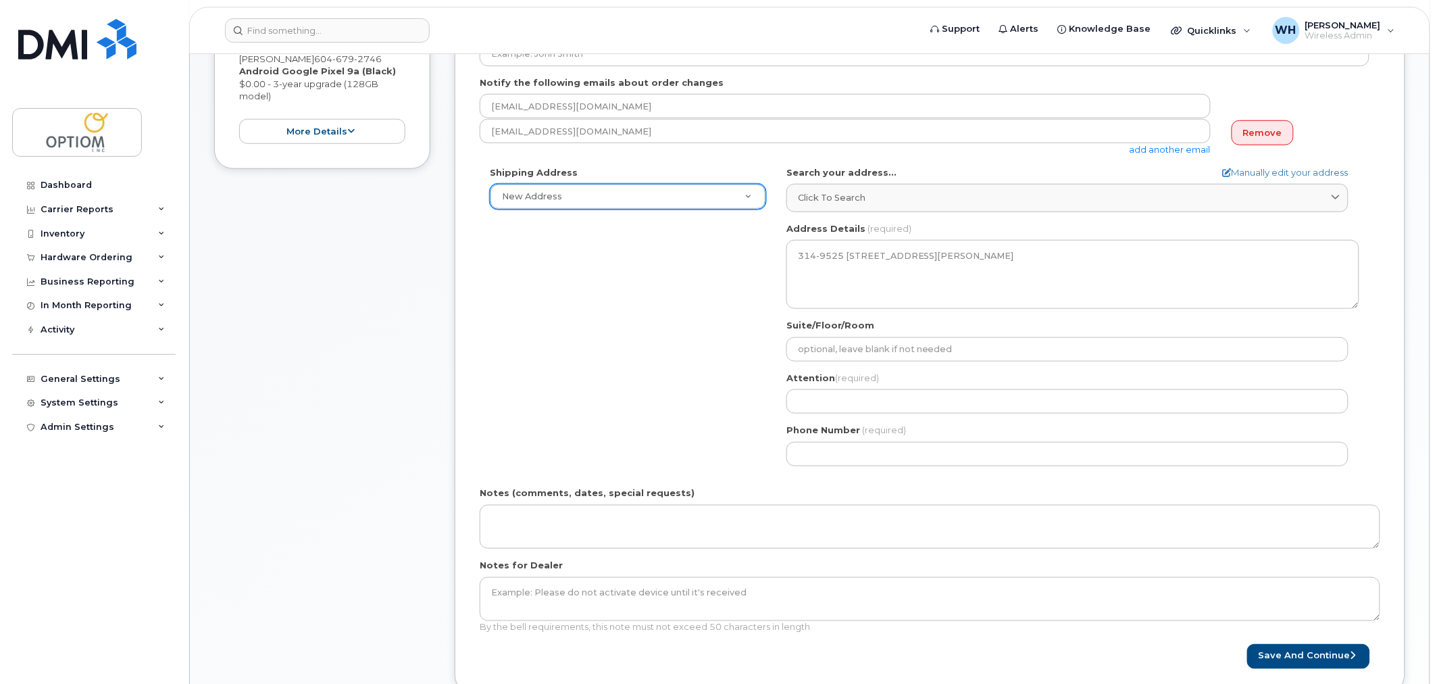
scroll to position [299, 0]
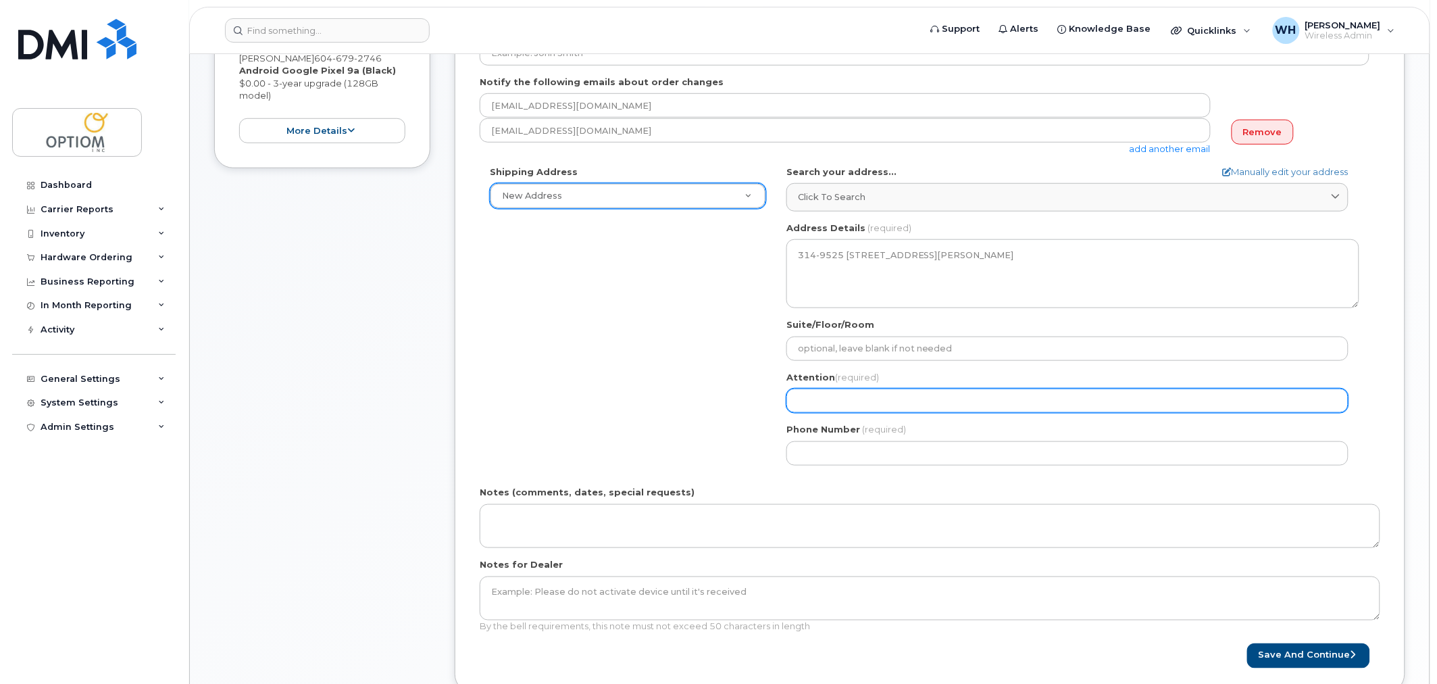
click at [870, 403] on input "Attention (required)" at bounding box center [1068, 401] width 562 height 24
select select
type input "T"
select select
type input "Te"
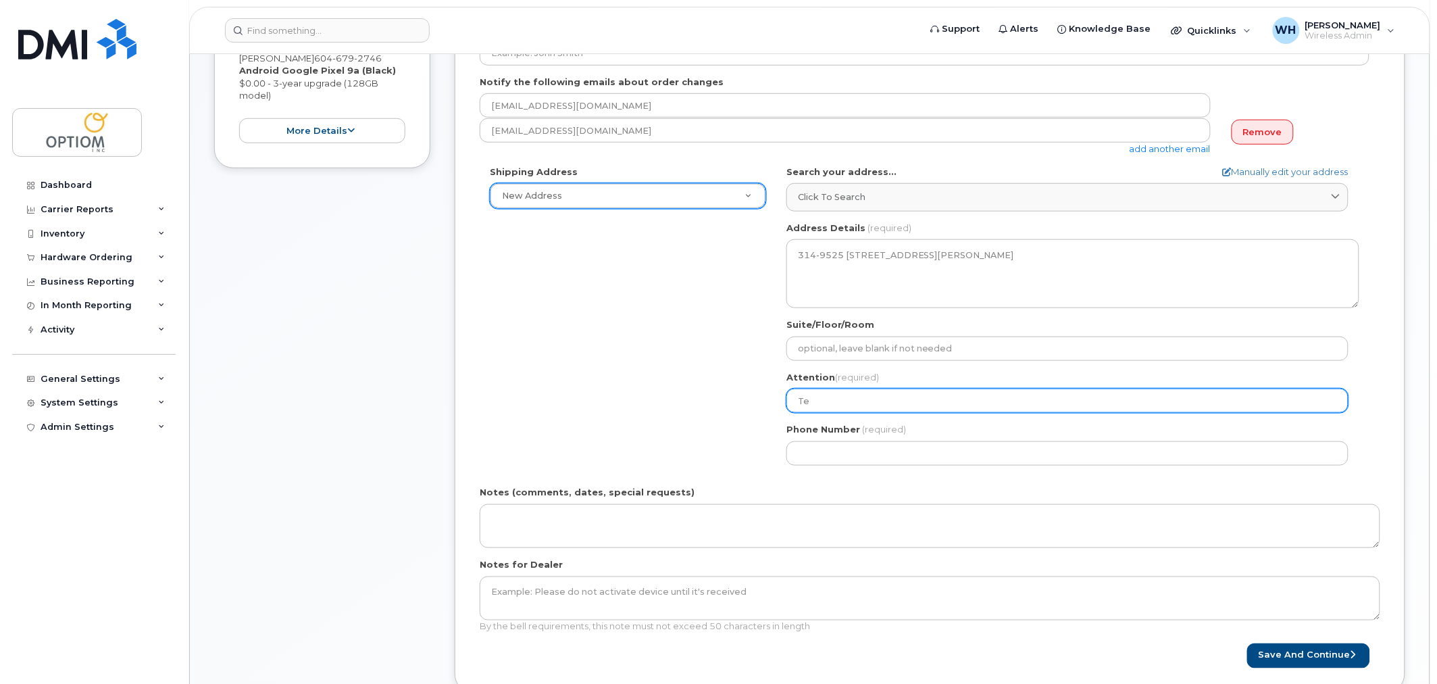
select select
type input "Ter"
select select
type input "Tere"
select select
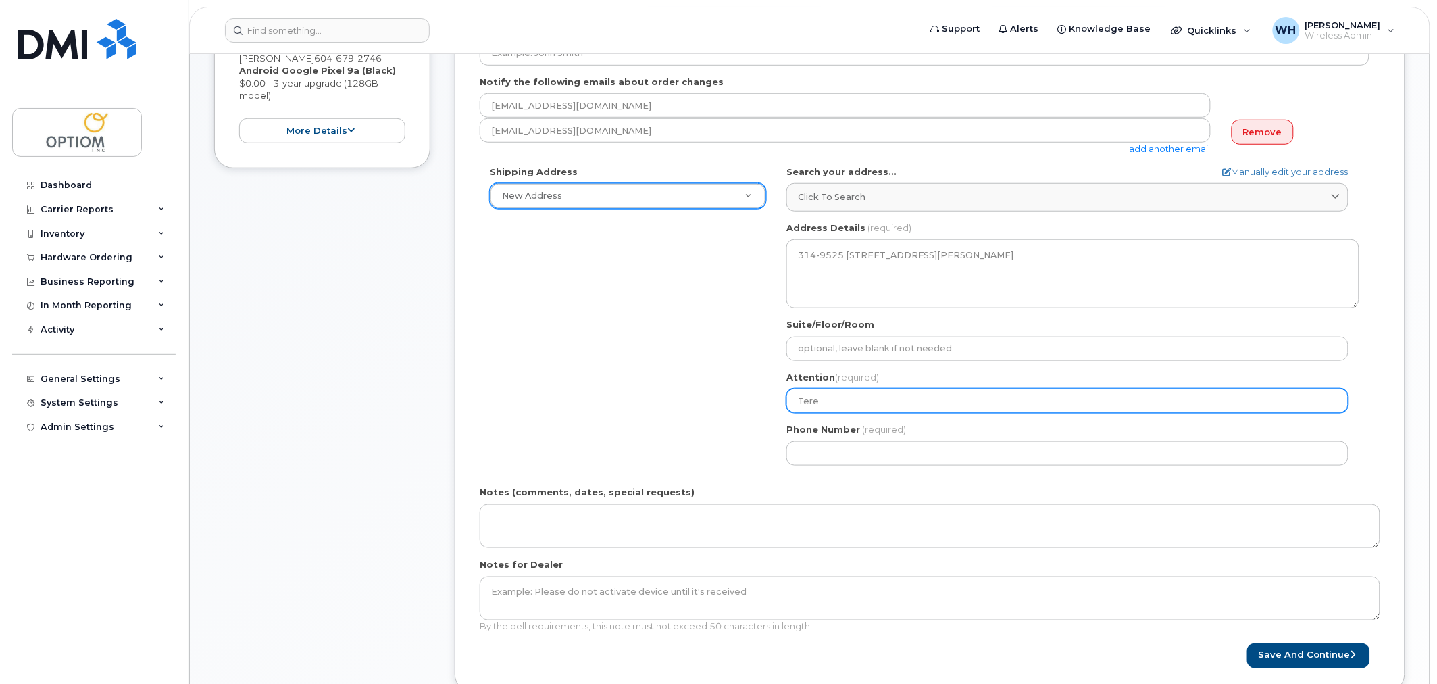
type input "Teren"
select select
type input "Terena"
select select
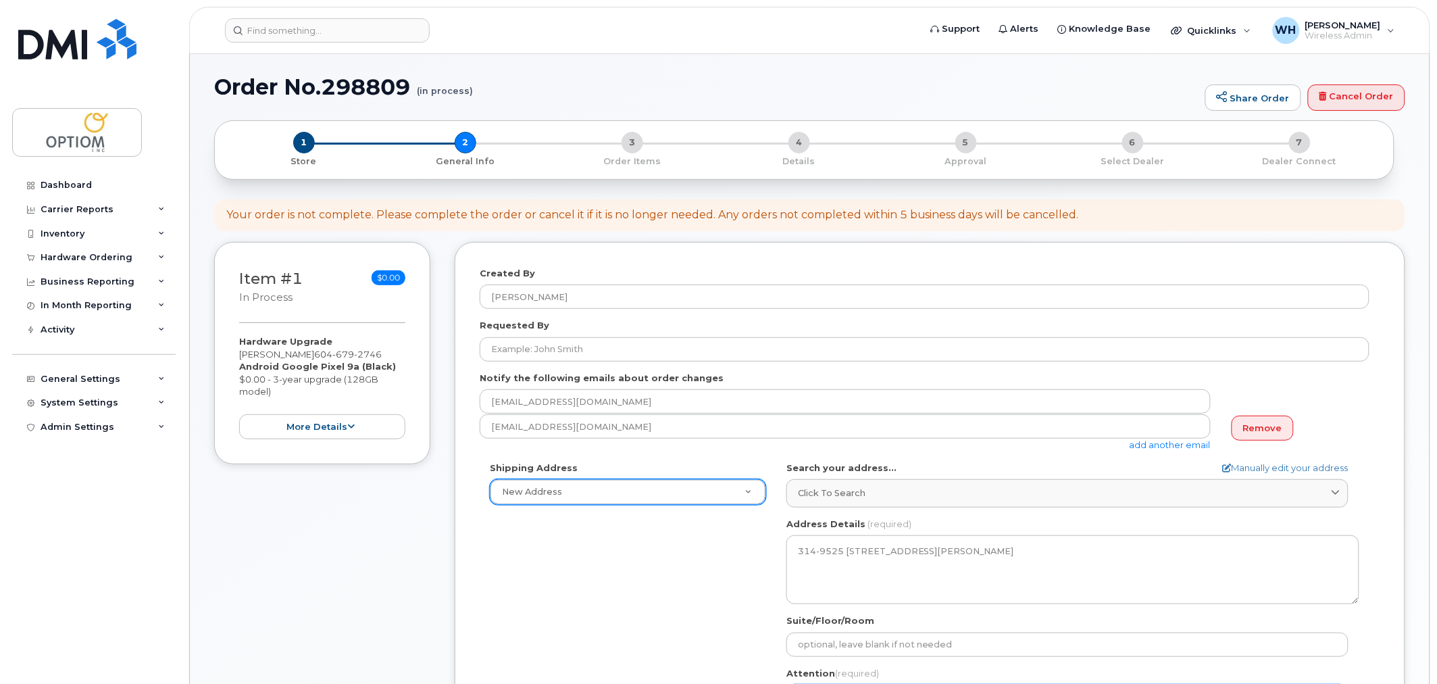
scroll to position [0, 0]
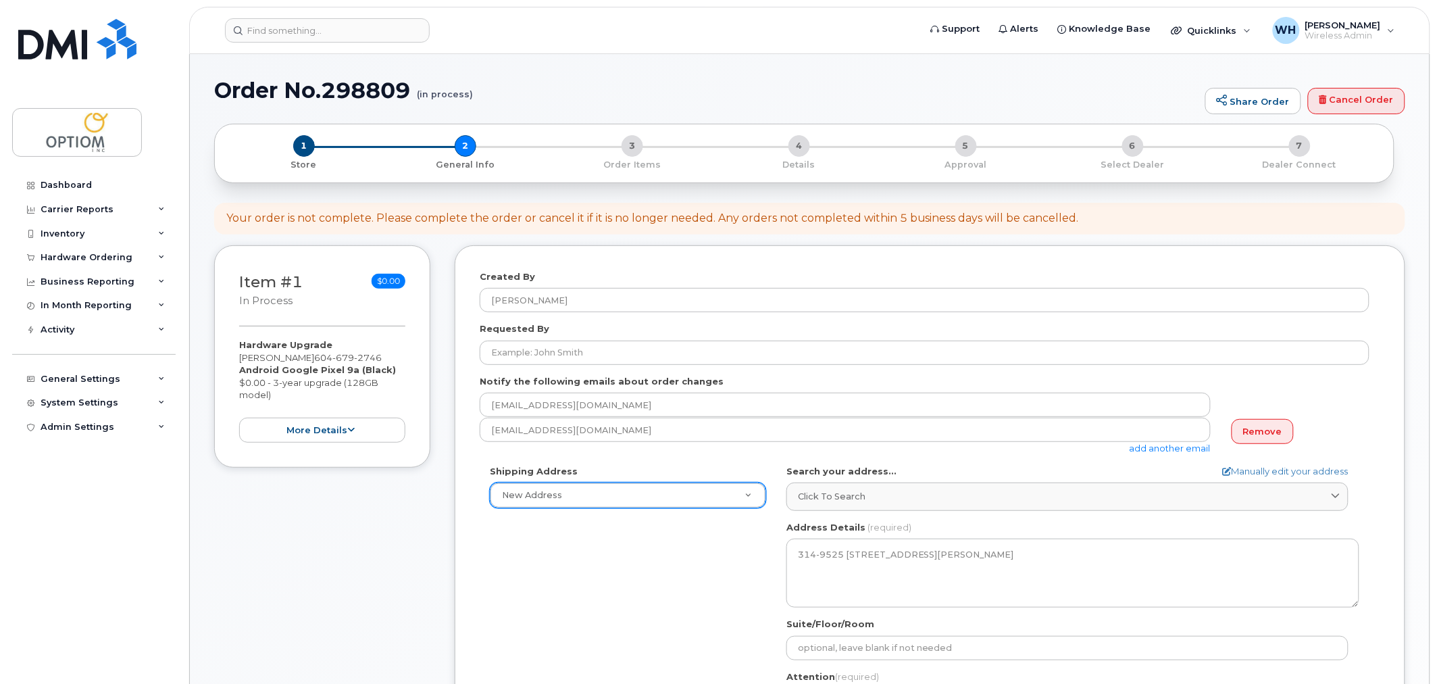
type input "[PERSON_NAME]"
drag, startPoint x: 314, startPoint y: 357, endPoint x: 396, endPoint y: 356, distance: 82.5
click at [396, 356] on div "Hardware Upgrade Terena Huxtable 604 679 2746 Android Google Pixel 9a (Black) $…" at bounding box center [322, 391] width 166 height 104
copy span "[PHONE_NUMBER]"
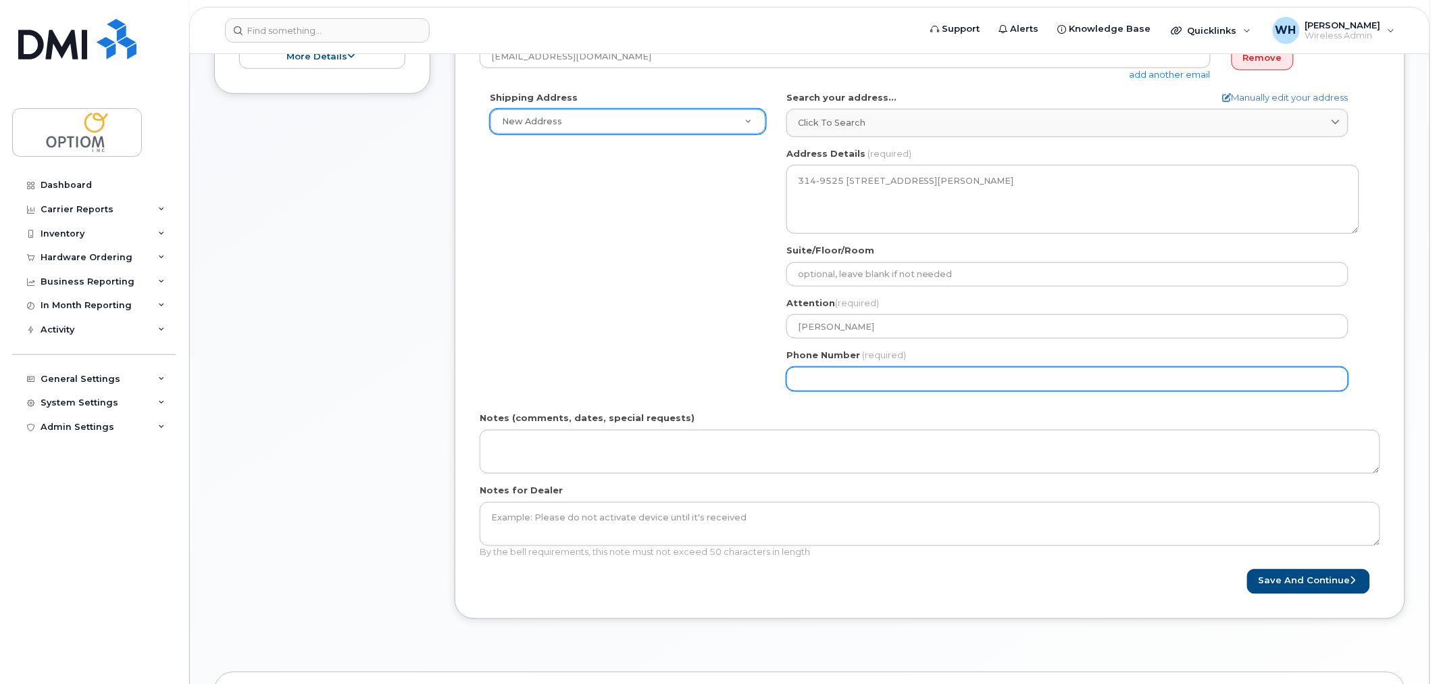
scroll to position [374, 0]
click at [840, 374] on input "Phone Number" at bounding box center [1068, 378] width 562 height 24
paste input "6046792746"
select select
type input "6046792746"
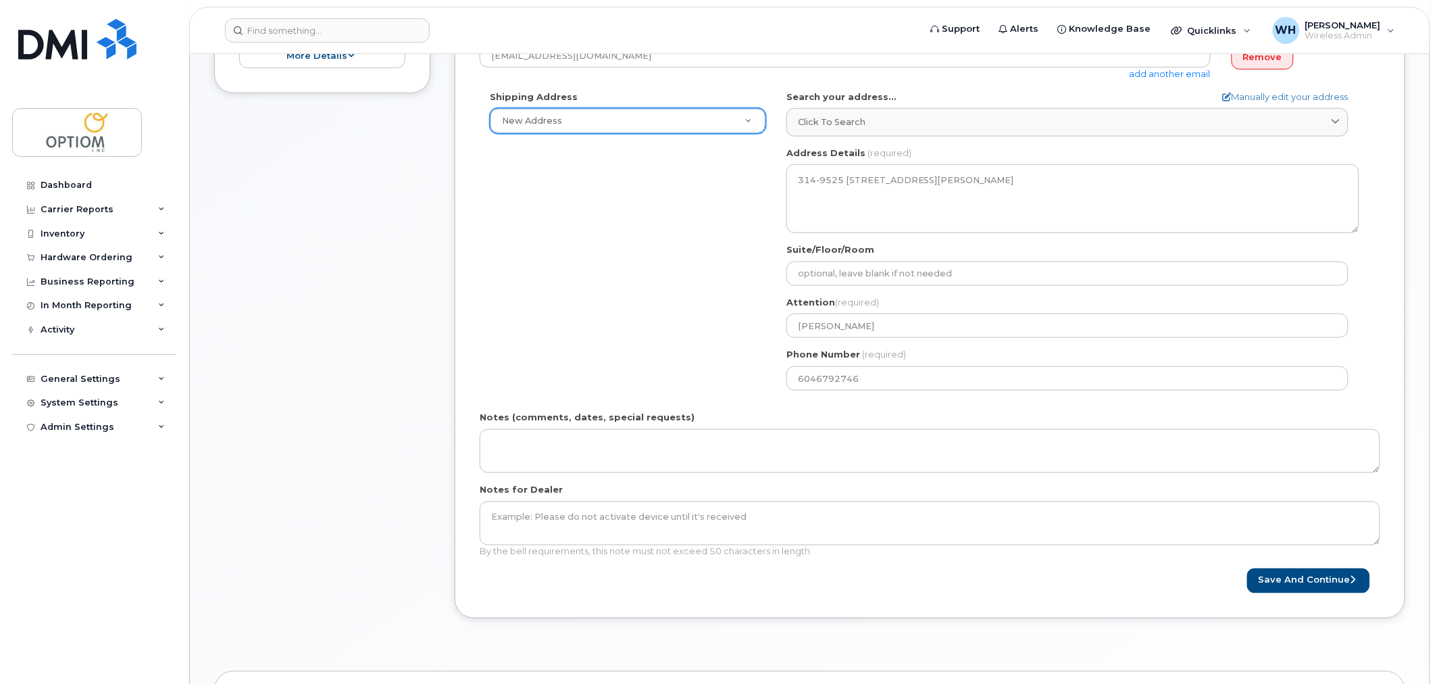
click at [631, 303] on div "Shipping Address New Address New Address 266 Ch Scott Optiom Inc. BC Langley Se…" at bounding box center [925, 246] width 890 height 310
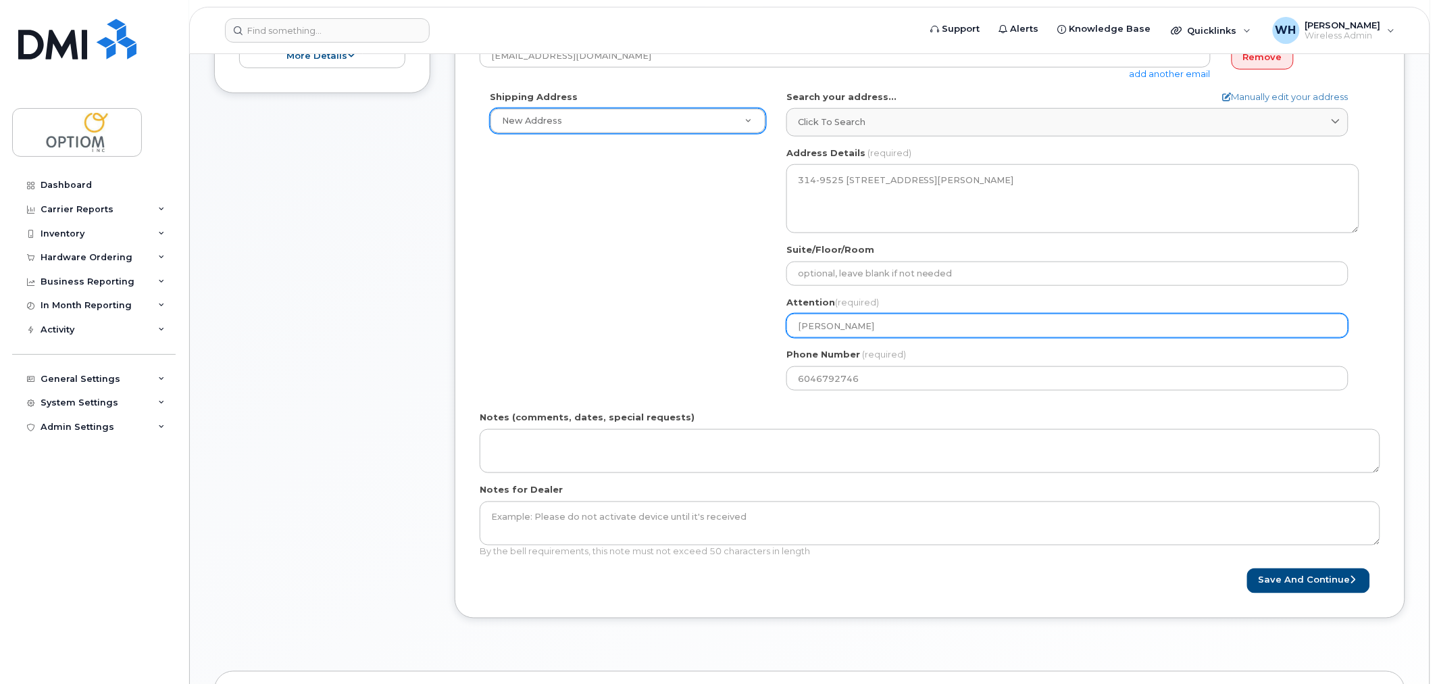
drag, startPoint x: 882, startPoint y: 324, endPoint x: 706, endPoint y: 328, distance: 175.8
click at [706, 328] on div "Shipping Address New Address New Address 266 Ch Scott Optiom Inc. BC Langley Se…" at bounding box center [925, 246] width 890 height 310
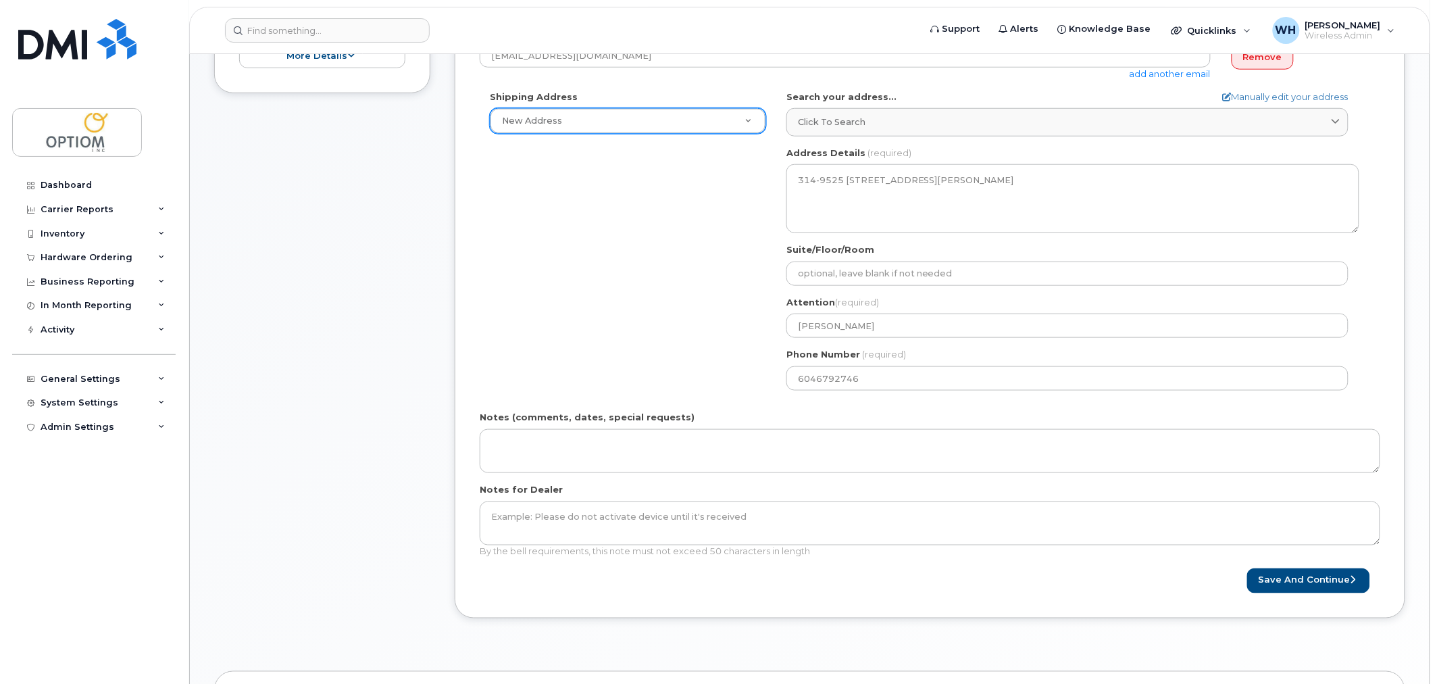
click at [601, 340] on div "Shipping Address New Address New Address 266 Ch Scott Optiom Inc. BC Langley Se…" at bounding box center [925, 246] width 890 height 310
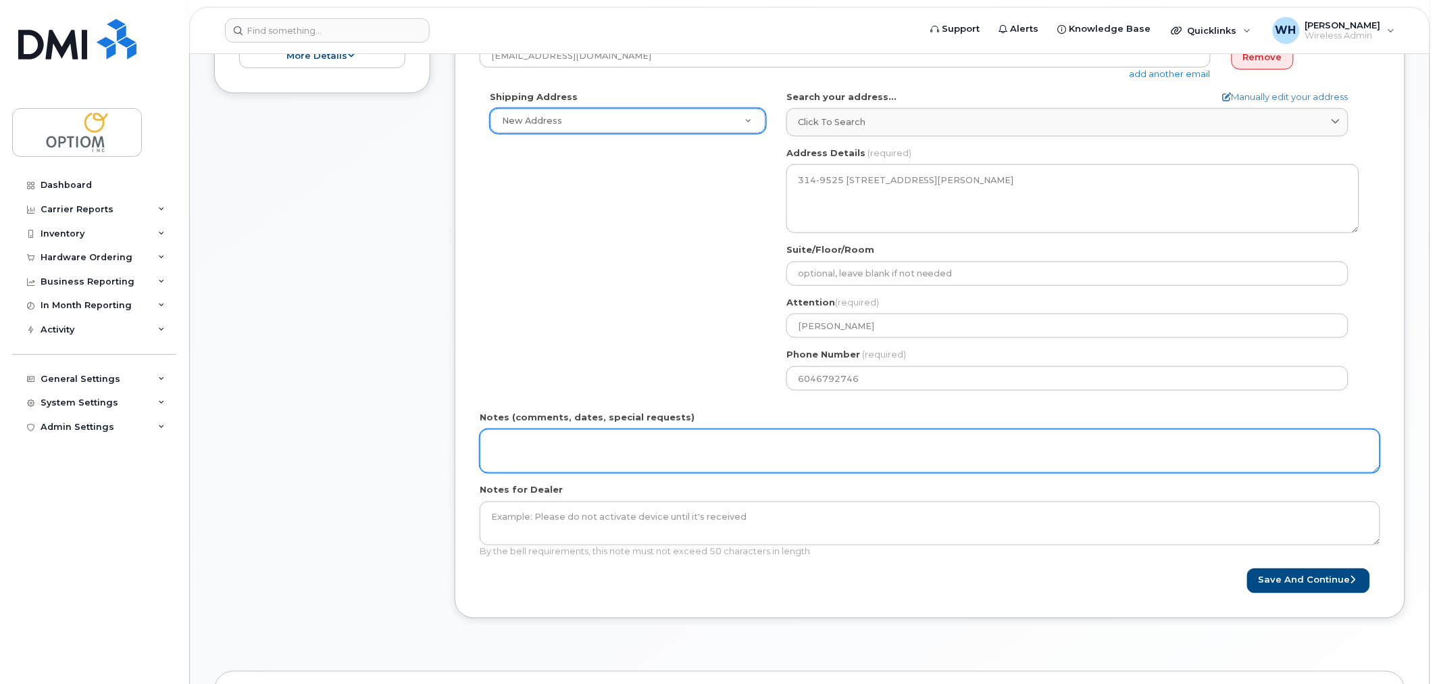
click at [614, 445] on textarea "Notes (comments, dates, special requests)" at bounding box center [930, 451] width 901 height 45
paste textarea "ITS-10082"
type textarea "ITS-10082"
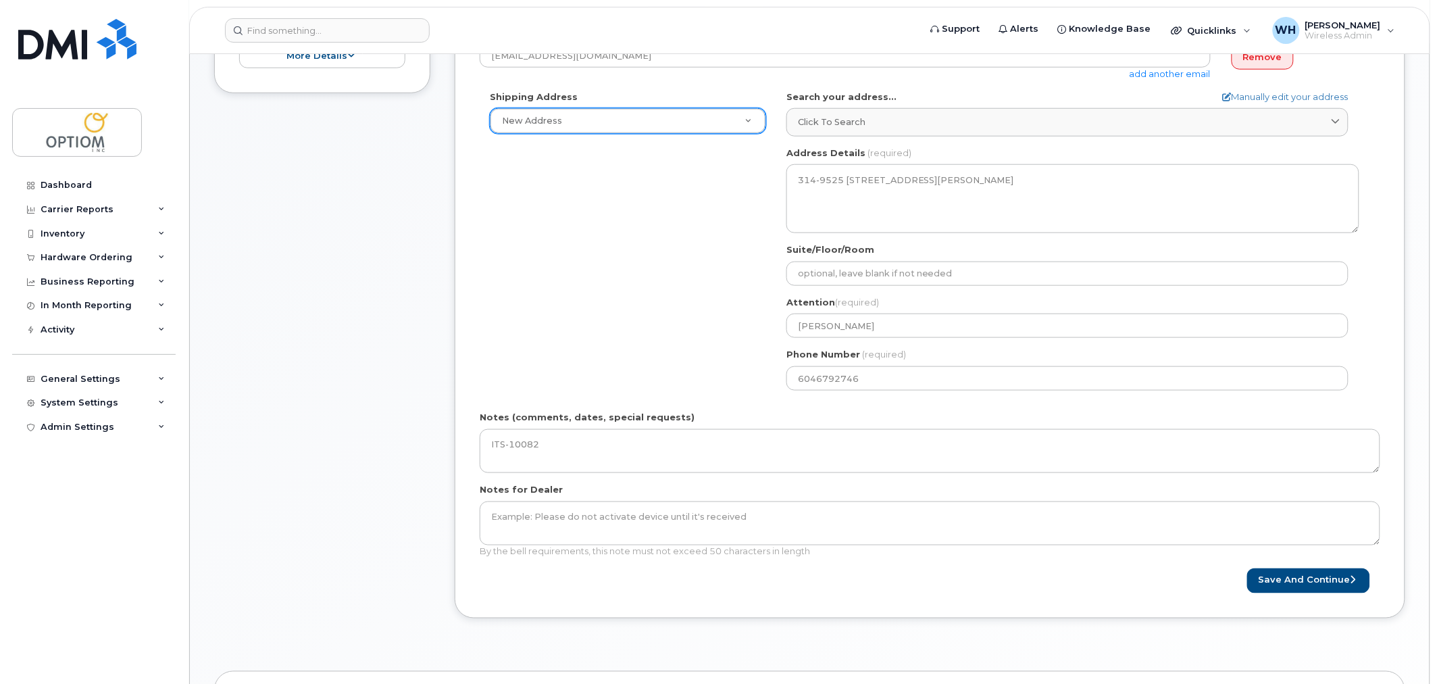
click at [565, 306] on div "Shipping Address New Address New Address 266 Ch Scott Optiom Inc. BC Langley Se…" at bounding box center [925, 246] width 890 height 310
click at [1316, 576] on button "Save and Continue" at bounding box center [1309, 580] width 123 height 25
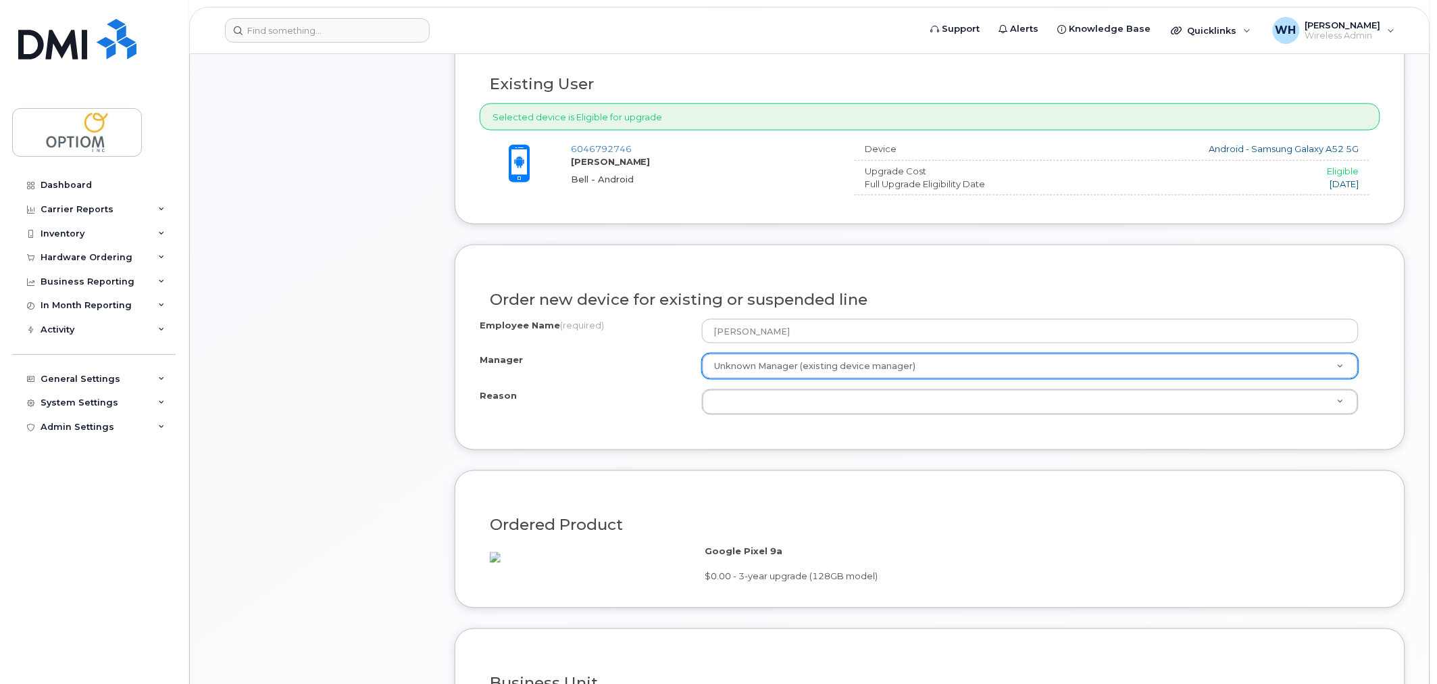
scroll to position [524, 0]
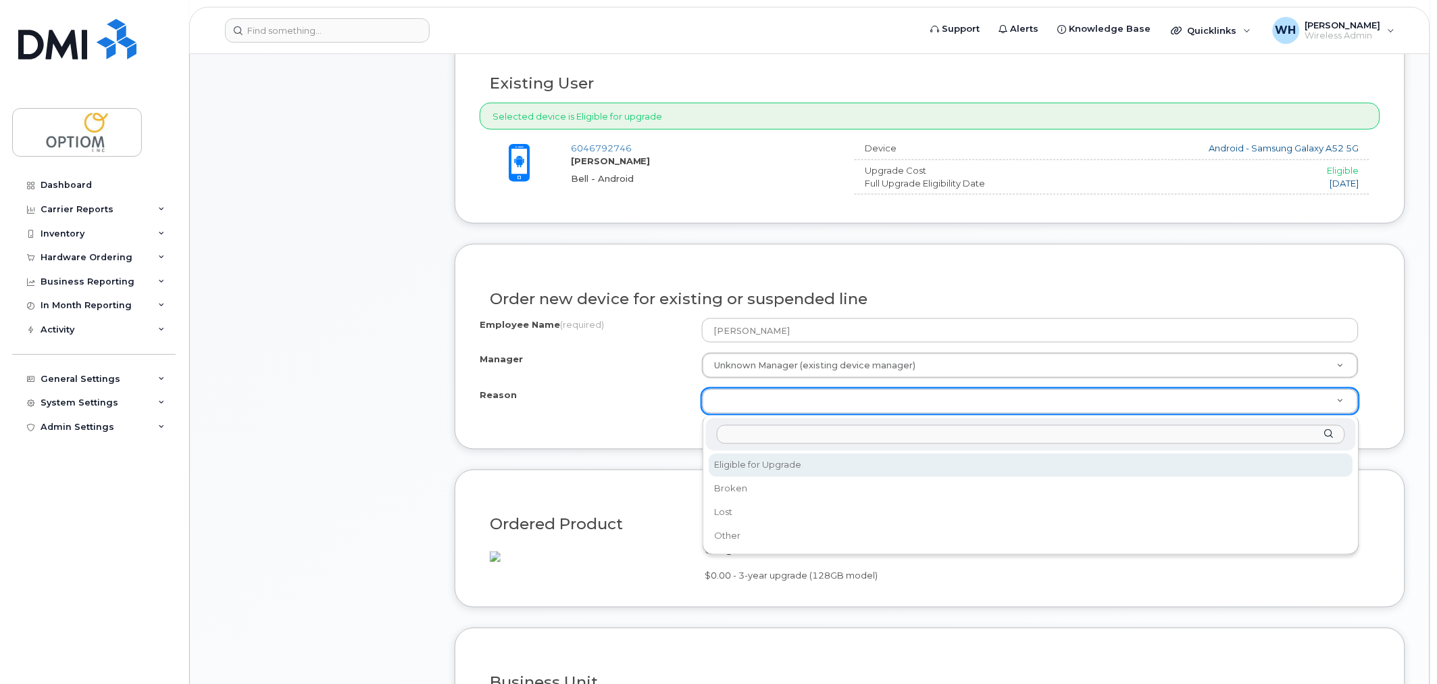
select select "eligible_for_upgrade"
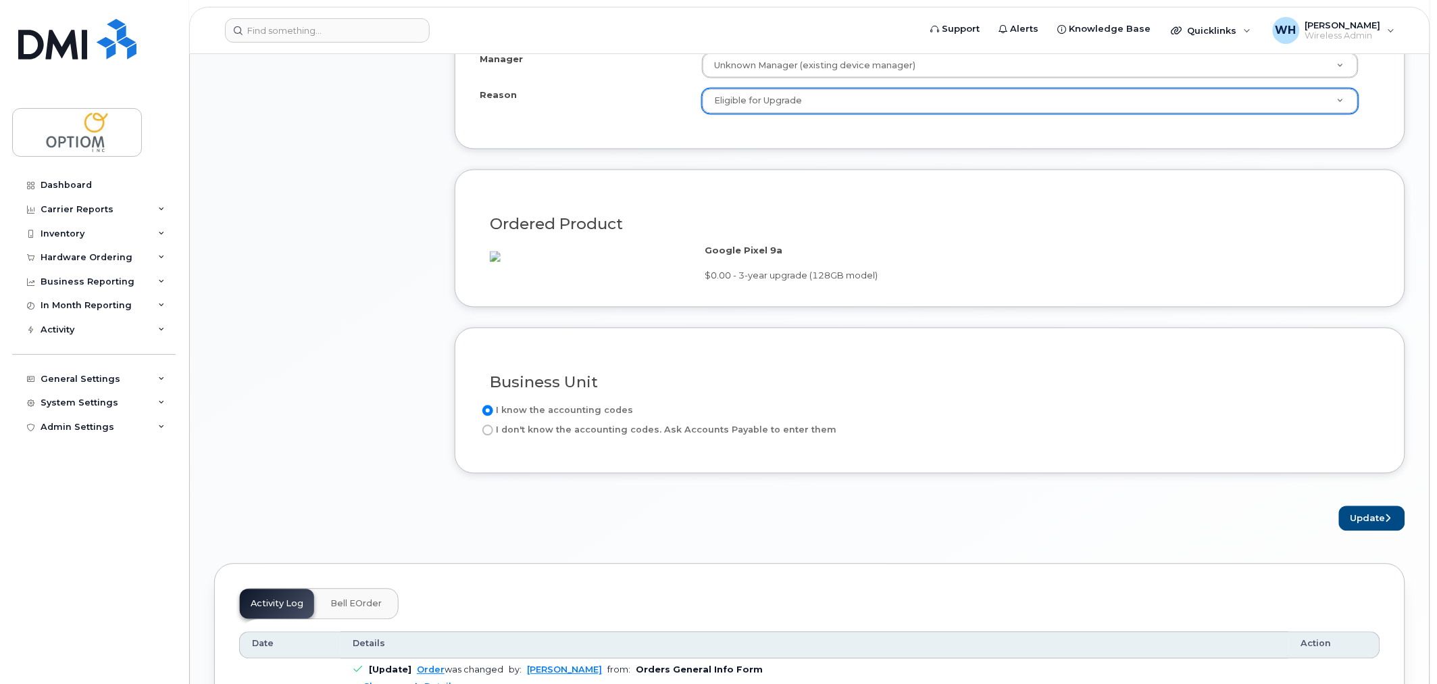
scroll to position [825, 0]
click at [1377, 529] on button "Update" at bounding box center [1372, 518] width 66 height 25
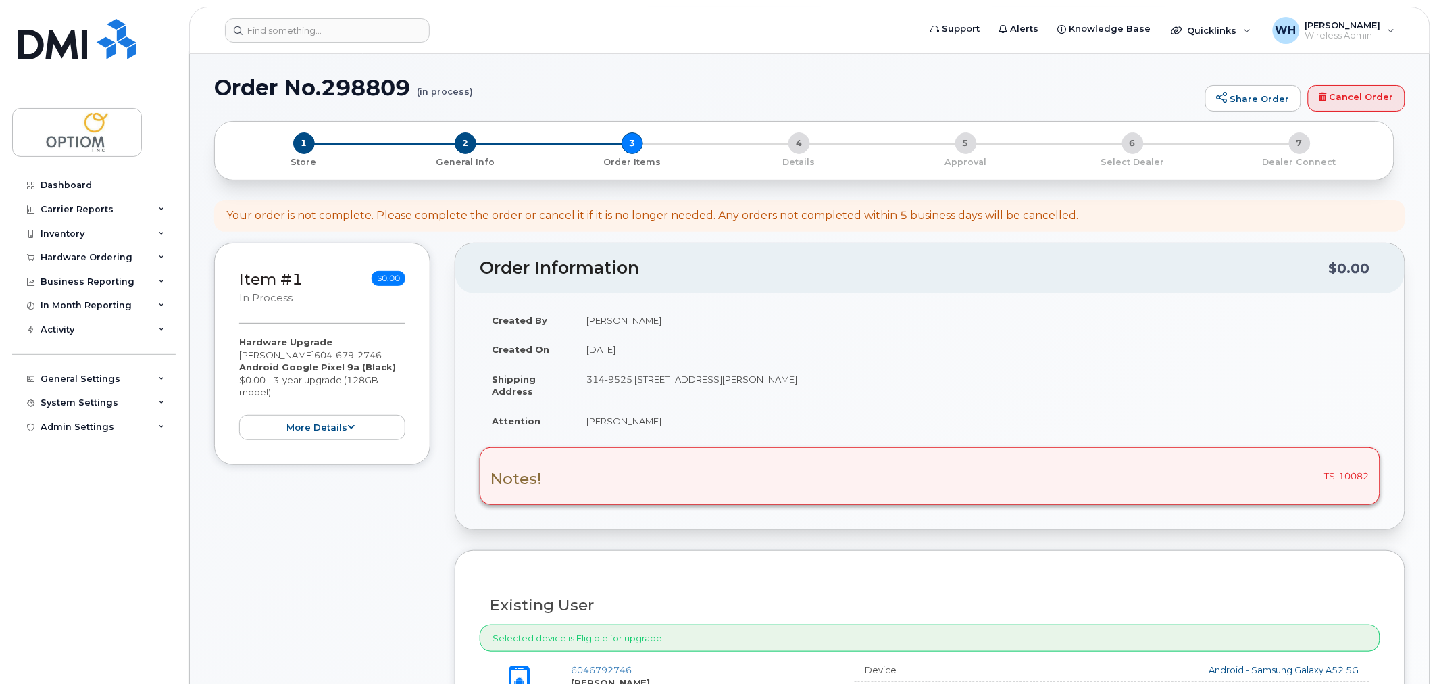
scroll to position [0, 0]
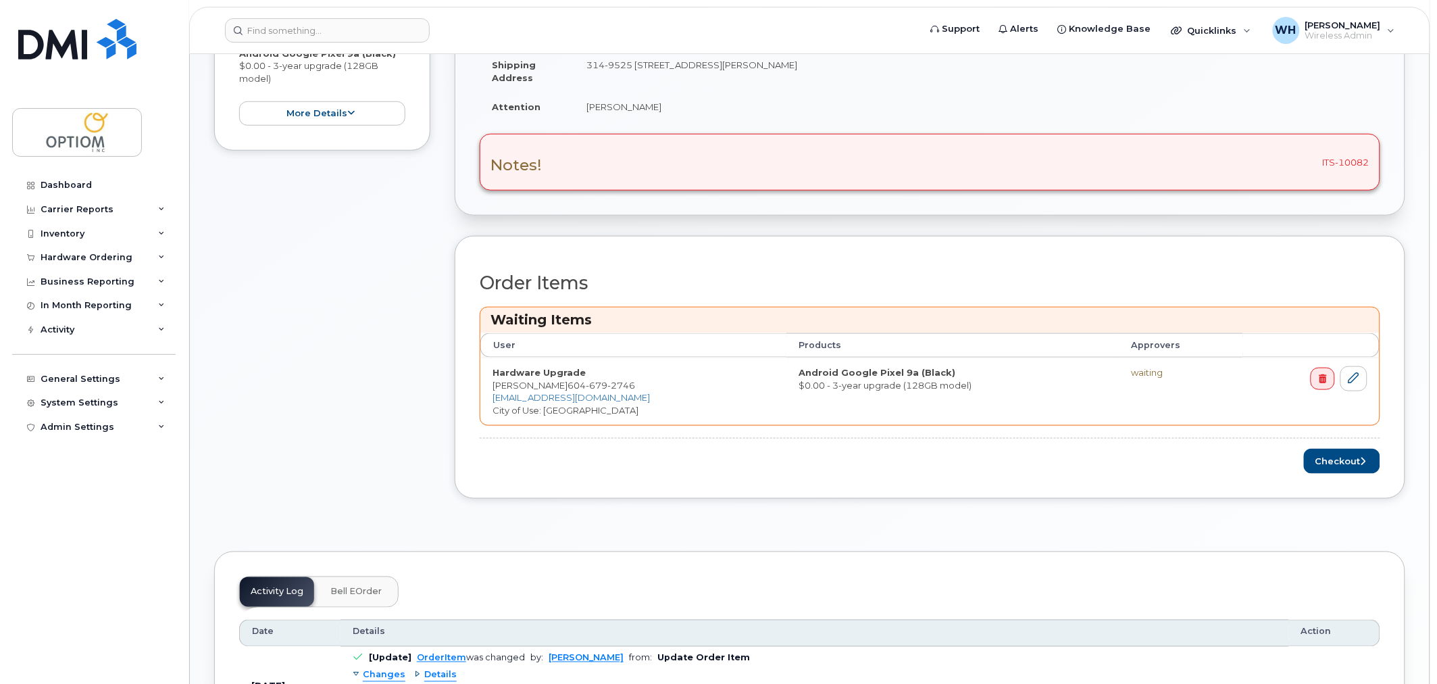
scroll to position [375, 0]
drag, startPoint x: 1345, startPoint y: 458, endPoint x: 1246, endPoint y: 497, distance: 106.2
click at [1345, 458] on button "Checkout" at bounding box center [1342, 460] width 76 height 25
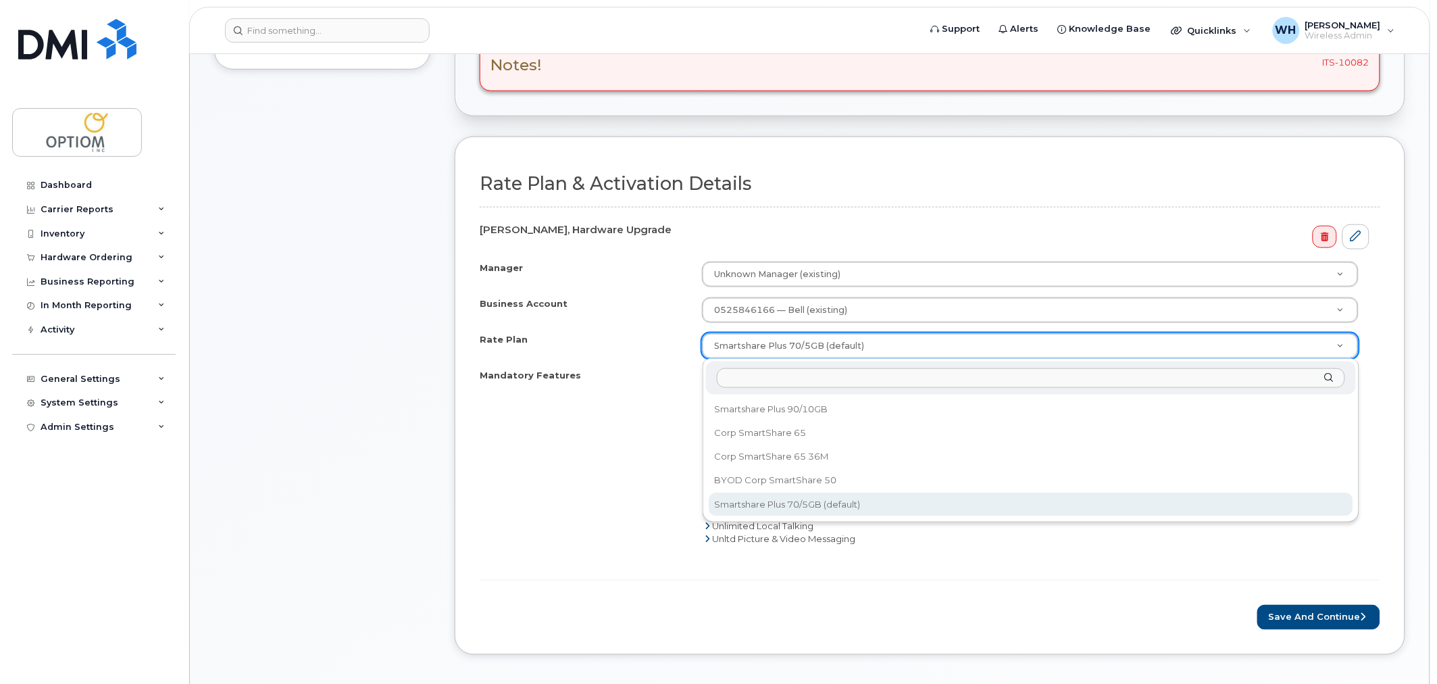
scroll to position [374, 0]
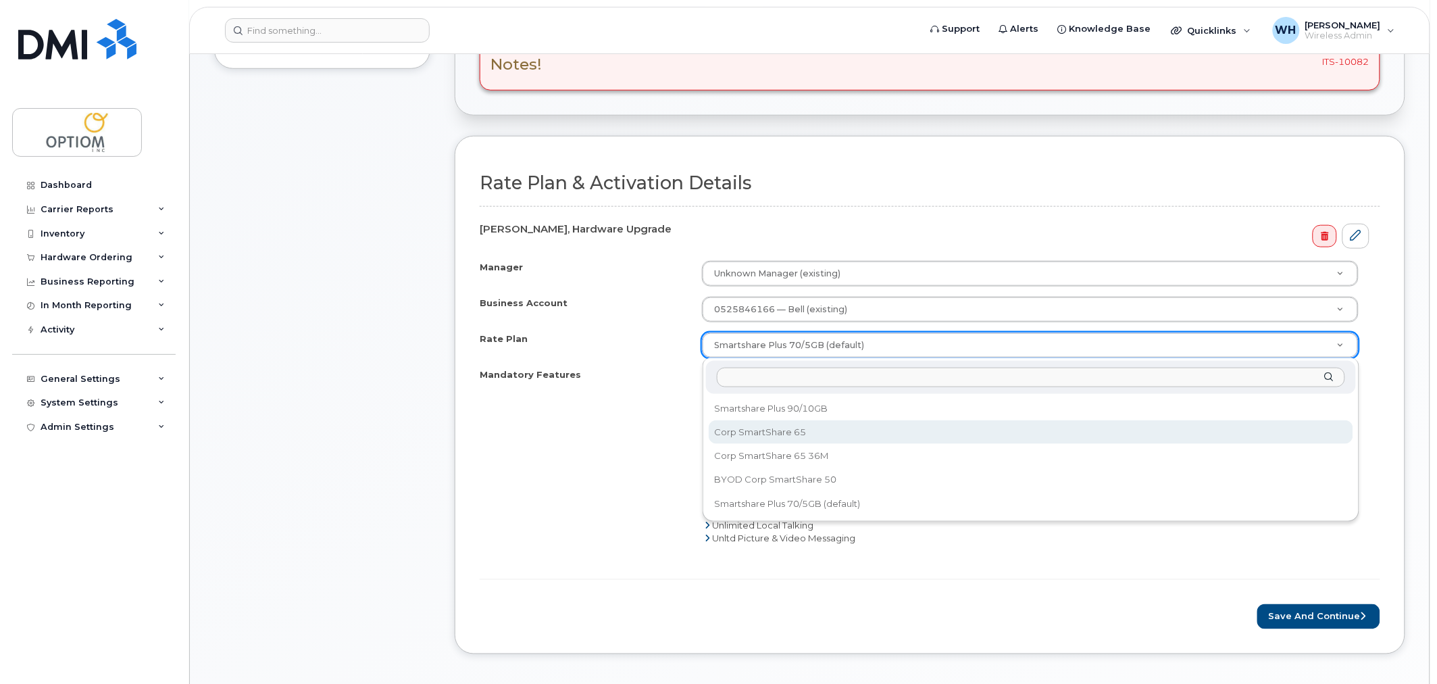
select select "Corp SmartShare 65"
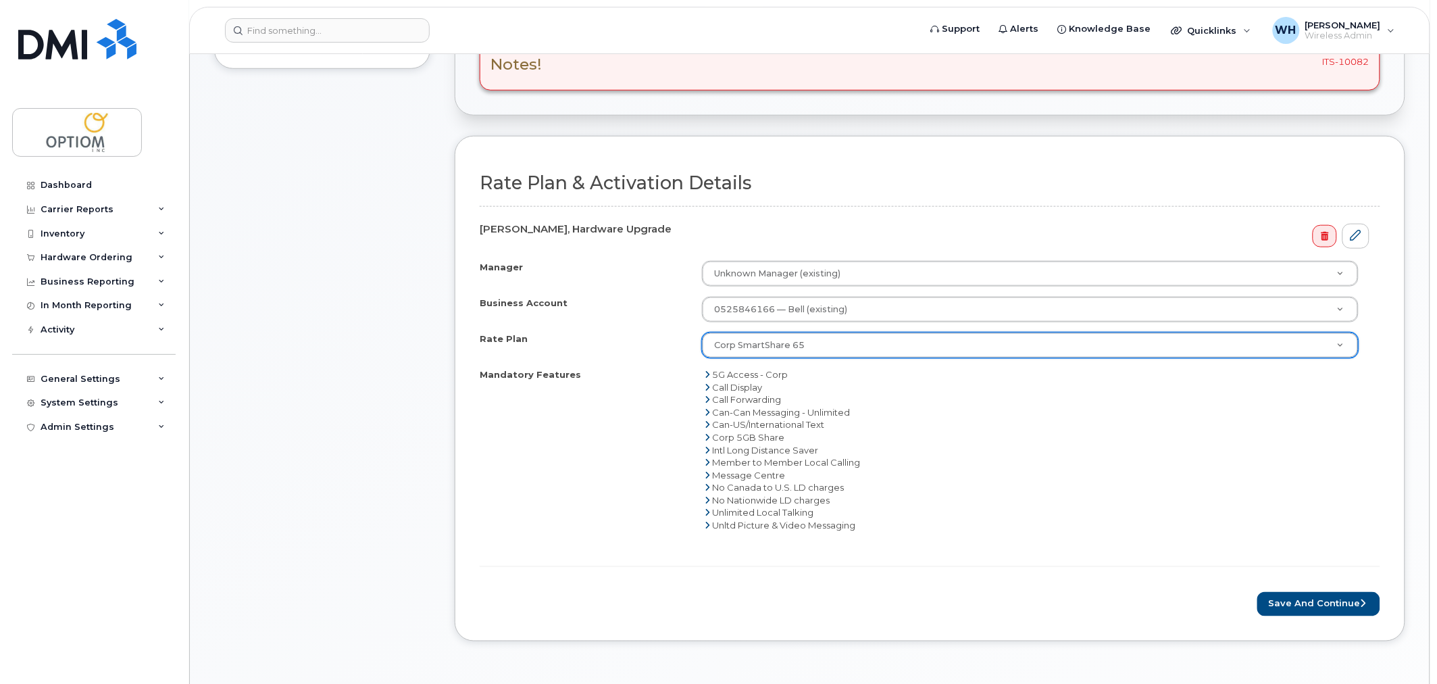
drag, startPoint x: 516, startPoint y: 554, endPoint x: 526, endPoint y: 553, distance: 10.2
click at [516, 554] on div "Manager Unknown Manager (existing) Manager Manager Unknown Manager (existing) B…" at bounding box center [930, 407] width 901 height 293
click at [1292, 606] on button "Save and Continue" at bounding box center [1319, 604] width 123 height 25
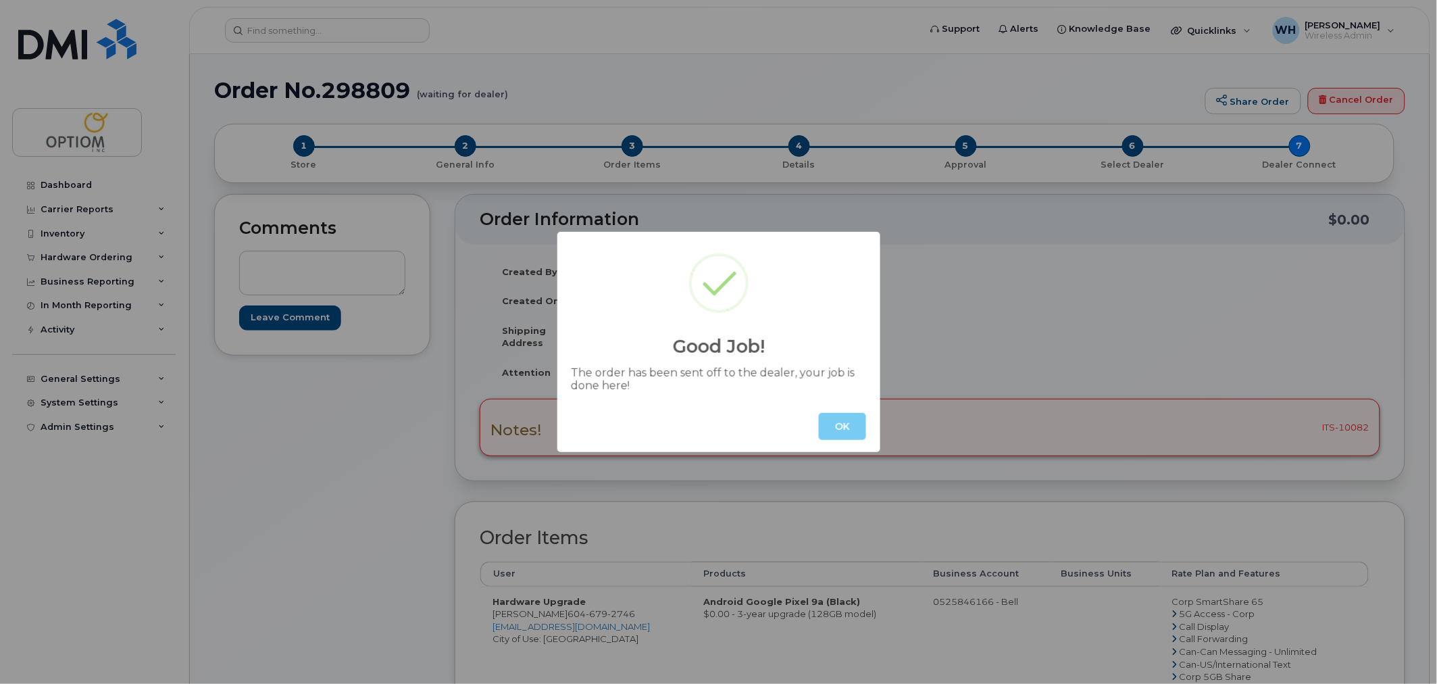
click at [845, 427] on button "OK" at bounding box center [842, 426] width 47 height 27
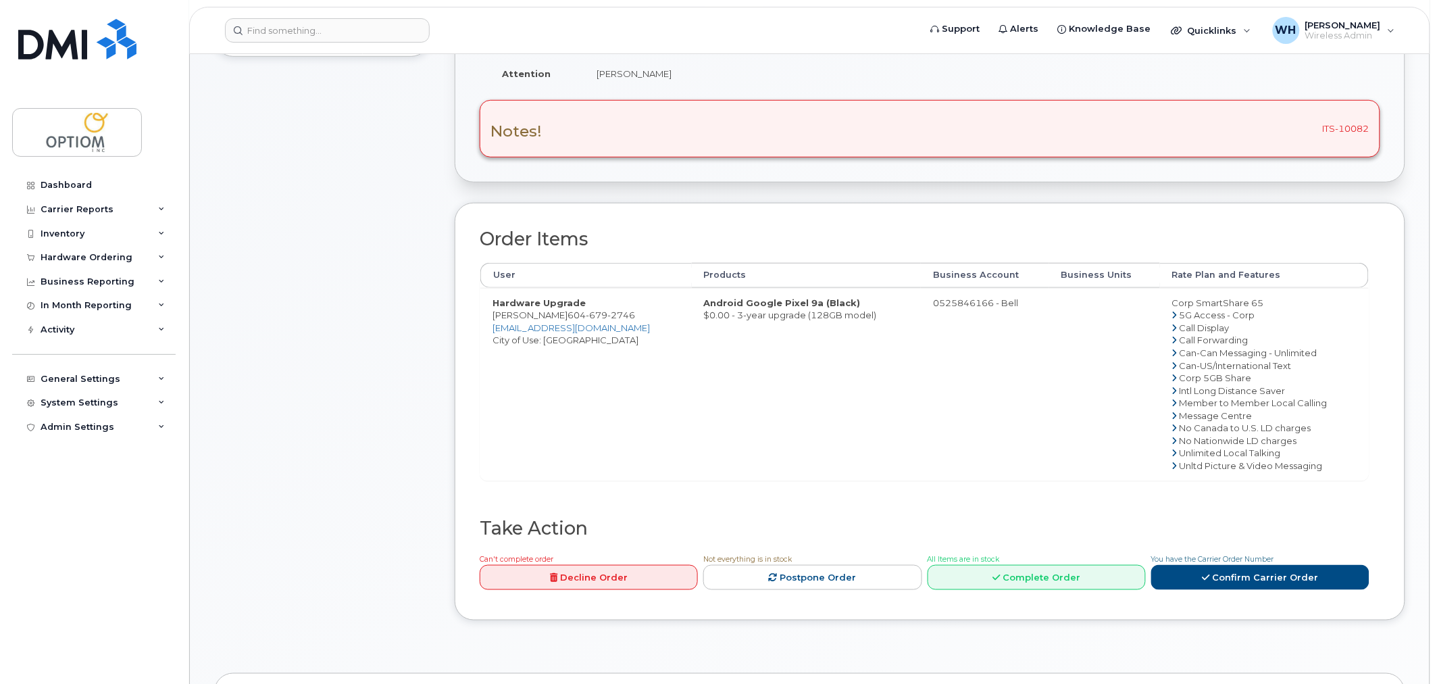
scroll to position [299, 0]
drag, startPoint x: 568, startPoint y: 316, endPoint x: 647, endPoint y: 312, distance: 78.5
click at [647, 312] on td "Hardware Upgrade [PERSON_NAME] [PHONE_NUMBER] [EMAIL_ADDRESS][DOMAIN_NAME] City…" at bounding box center [586, 383] width 212 height 193
copy span "[PHONE_NUMBER]"
